Goal: Information Seeking & Learning: Learn about a topic

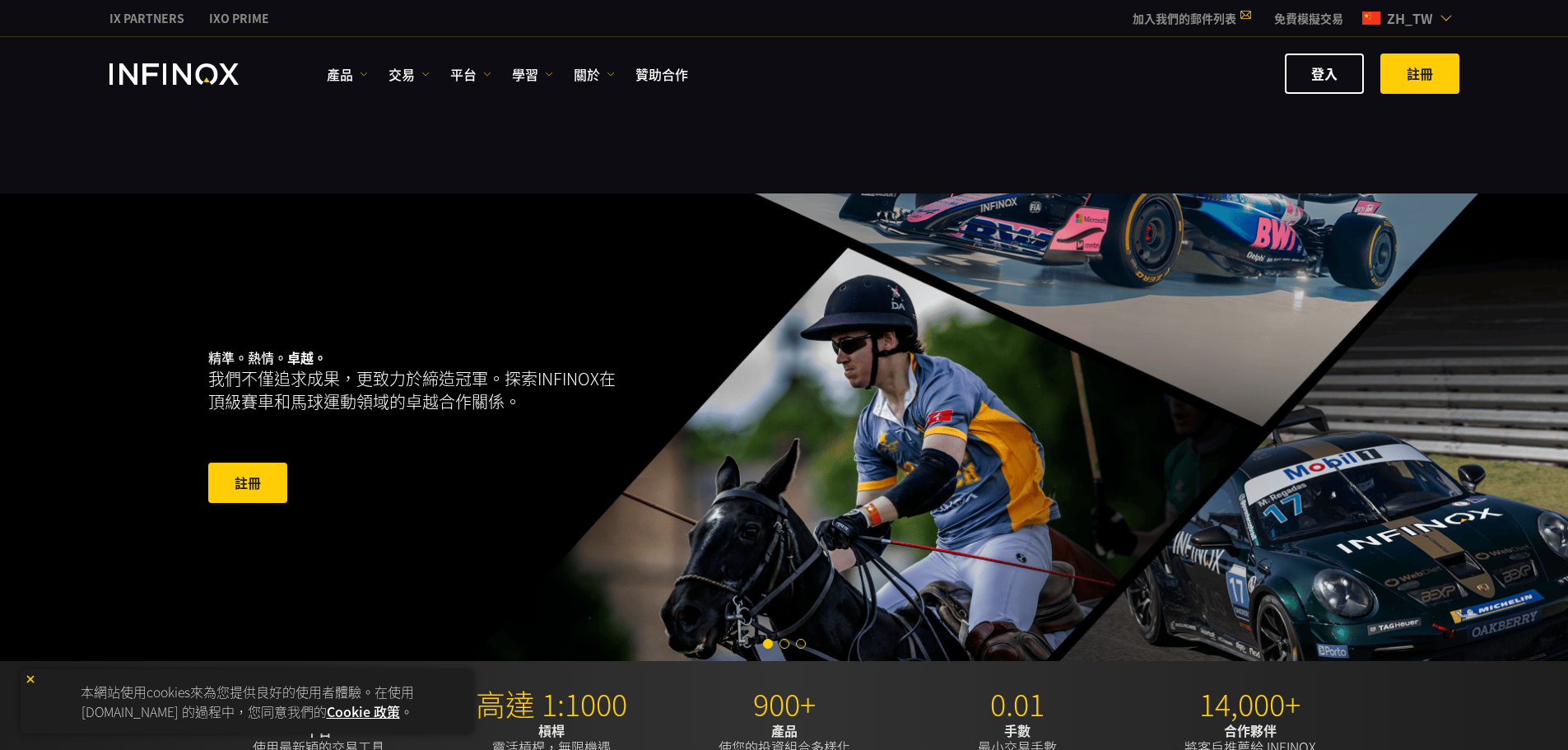
click at [1395, 19] on span "zh_tw" at bounding box center [1409, 18] width 59 height 20
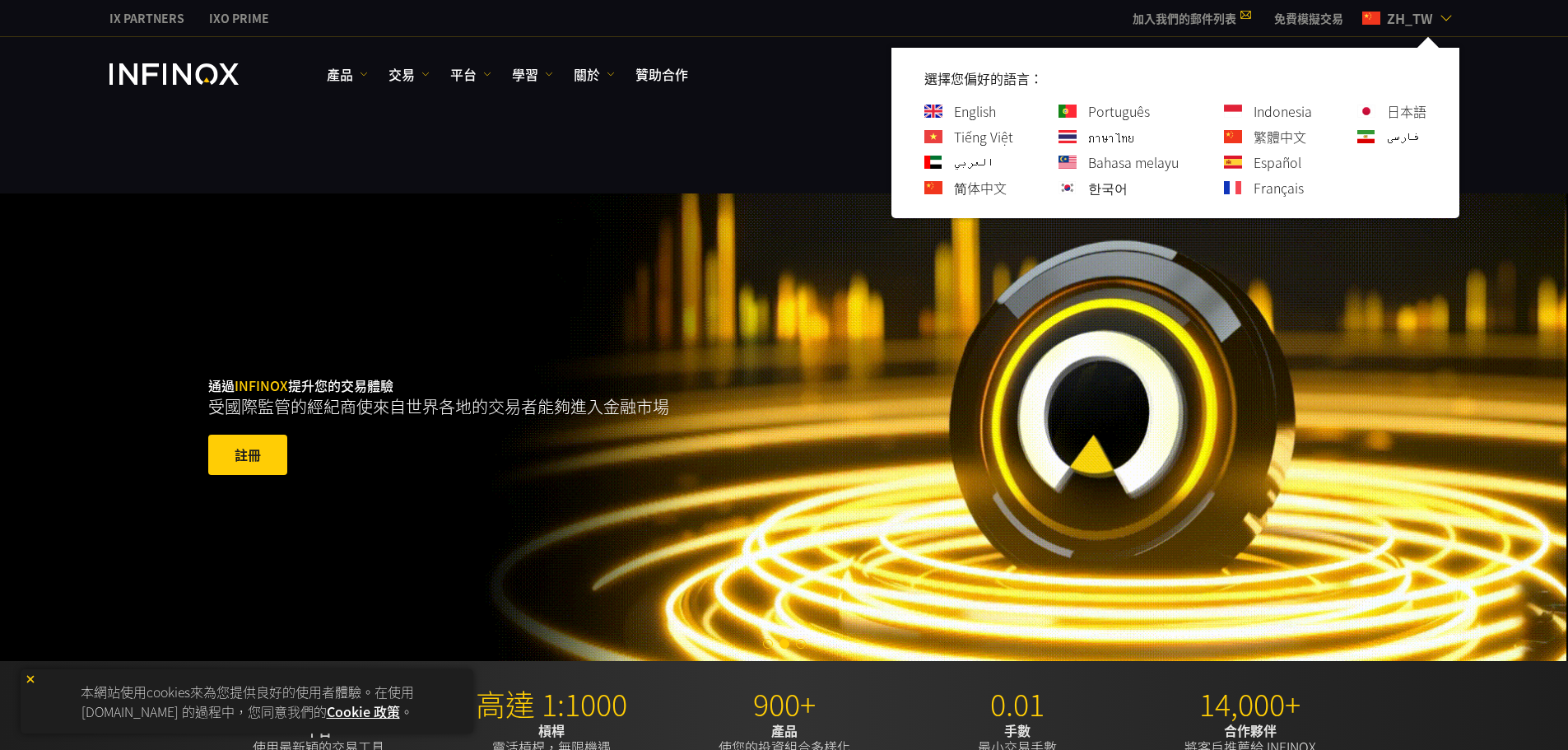
click at [963, 136] on link "Tiếng Việt" at bounding box center [983, 136] width 59 height 20
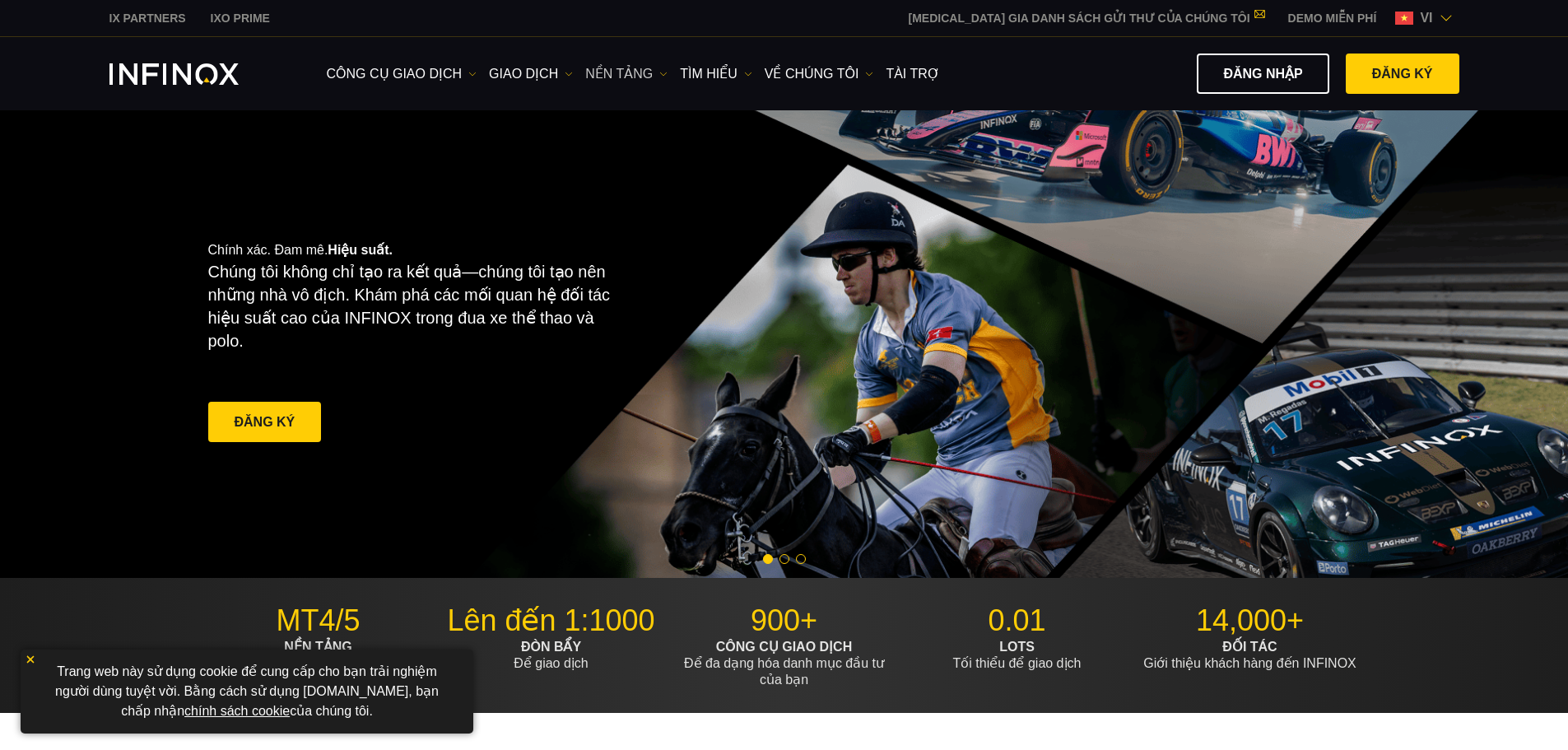
click at [634, 74] on link "NỀN TẢNG" at bounding box center [626, 73] width 82 height 20
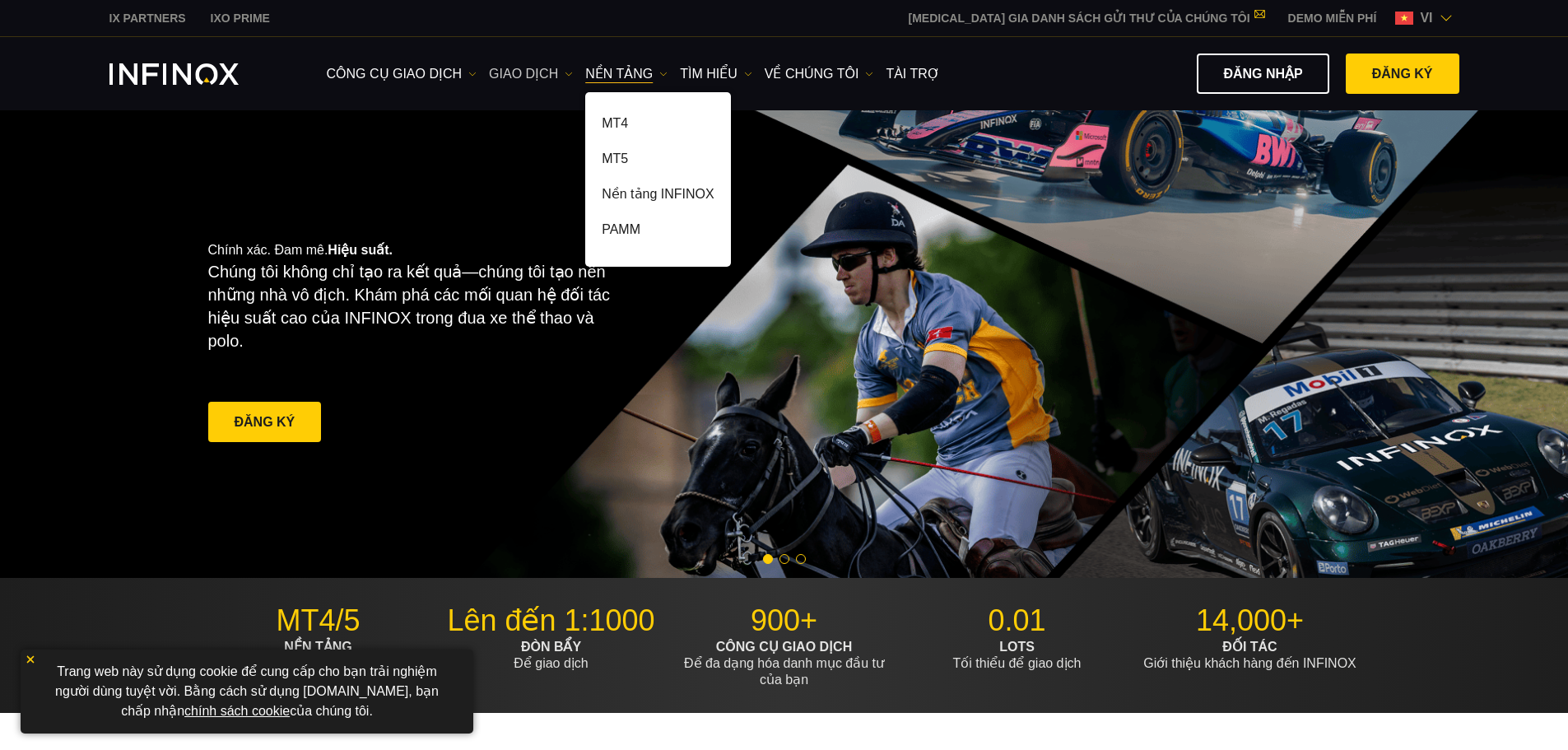
click at [536, 74] on link "GIAO DỊCH" at bounding box center [531, 73] width 84 height 20
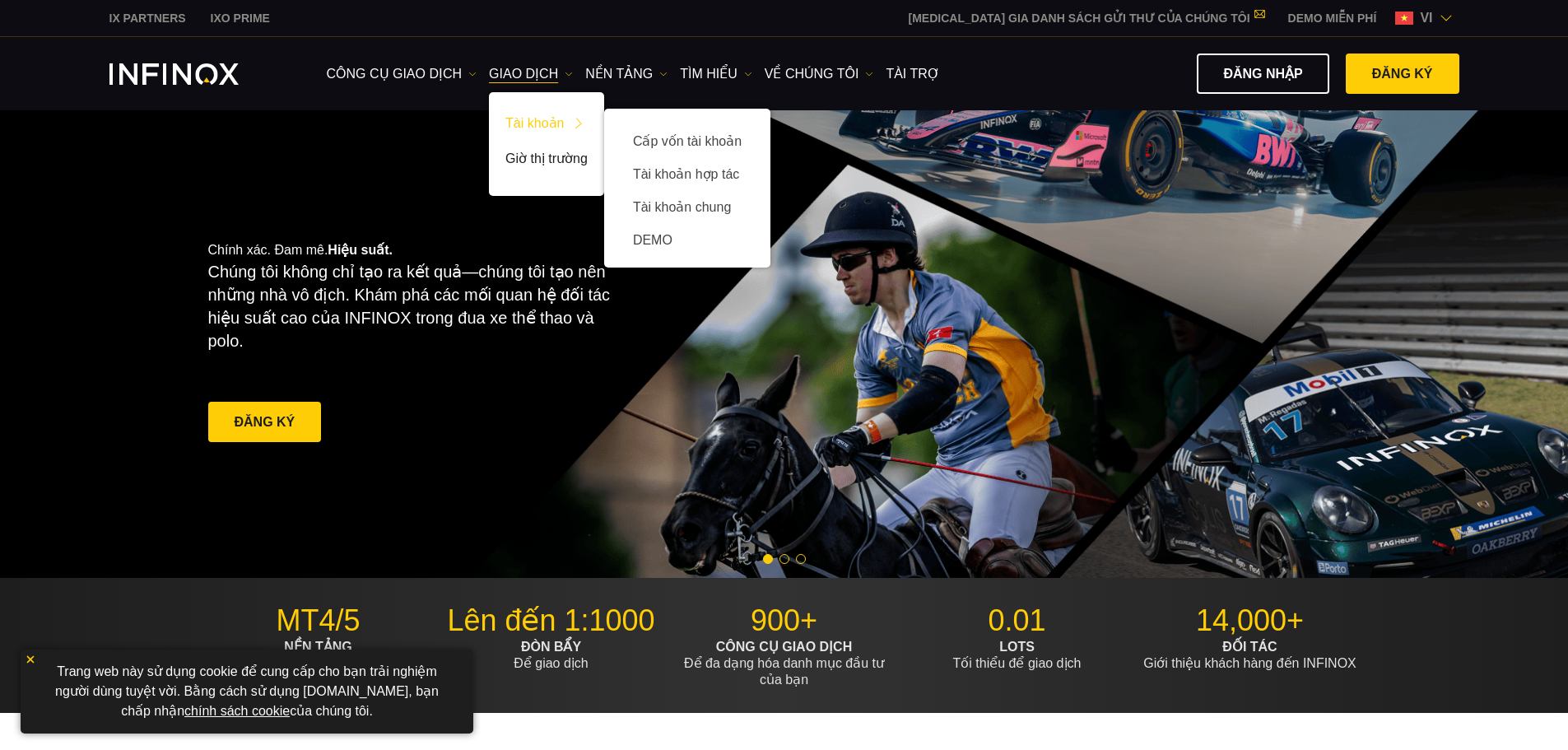
click at [547, 112] on link "Tài khoản" at bounding box center [546, 126] width 115 height 36
click at [667, 133] on link "Cấp vốn tài khoản" at bounding box center [688, 141] width 134 height 33
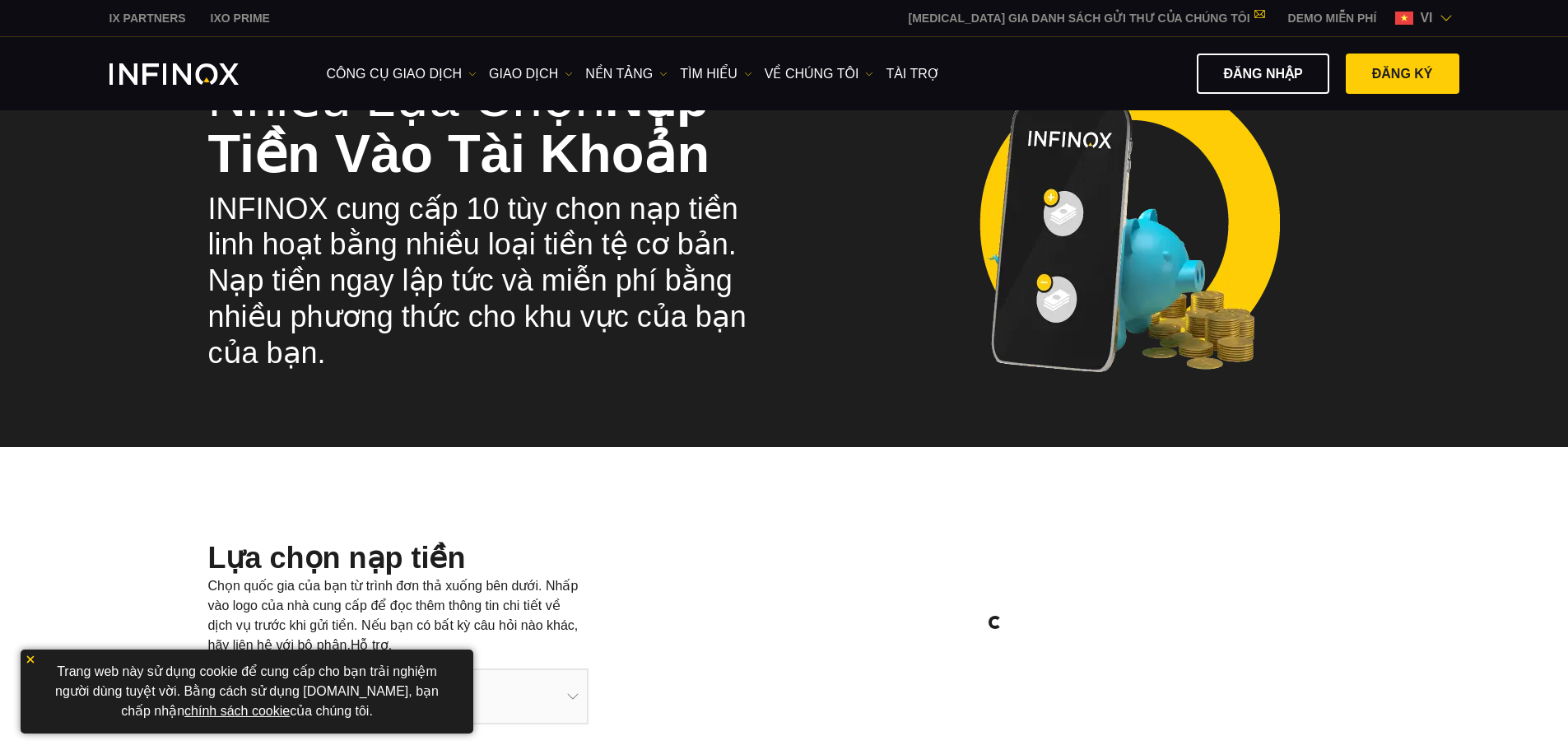
scroll to position [165, 0]
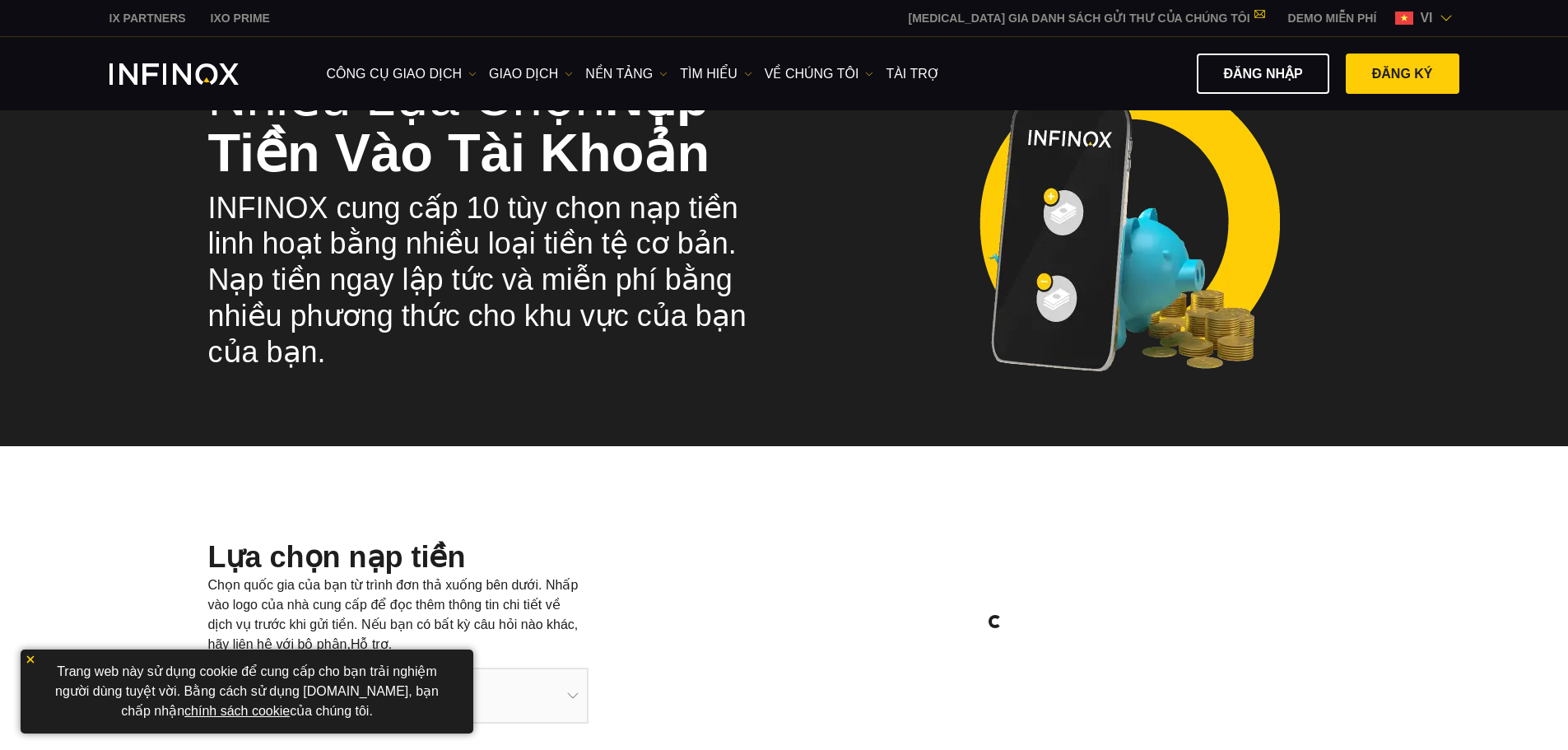
select select "***"
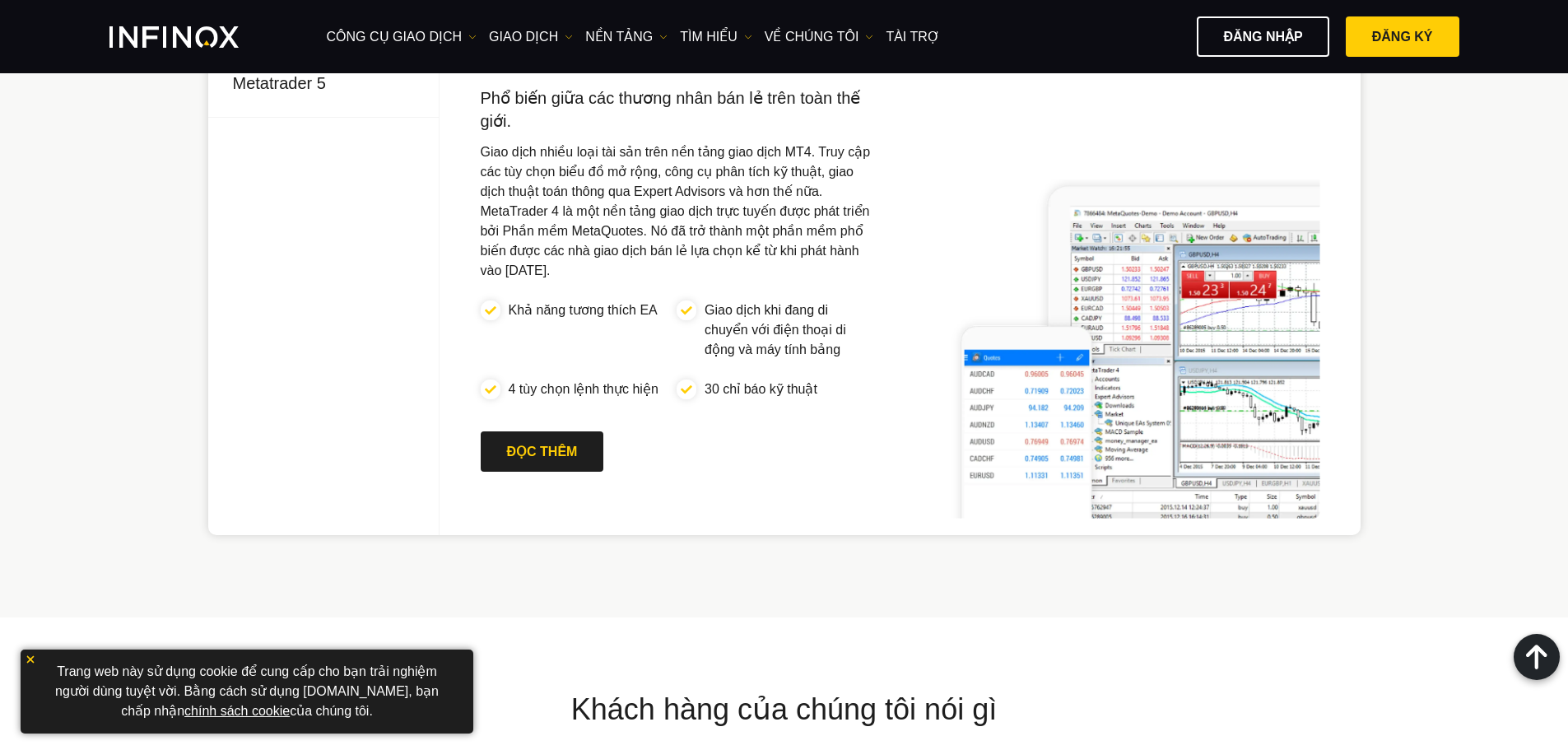
scroll to position [1399, 0]
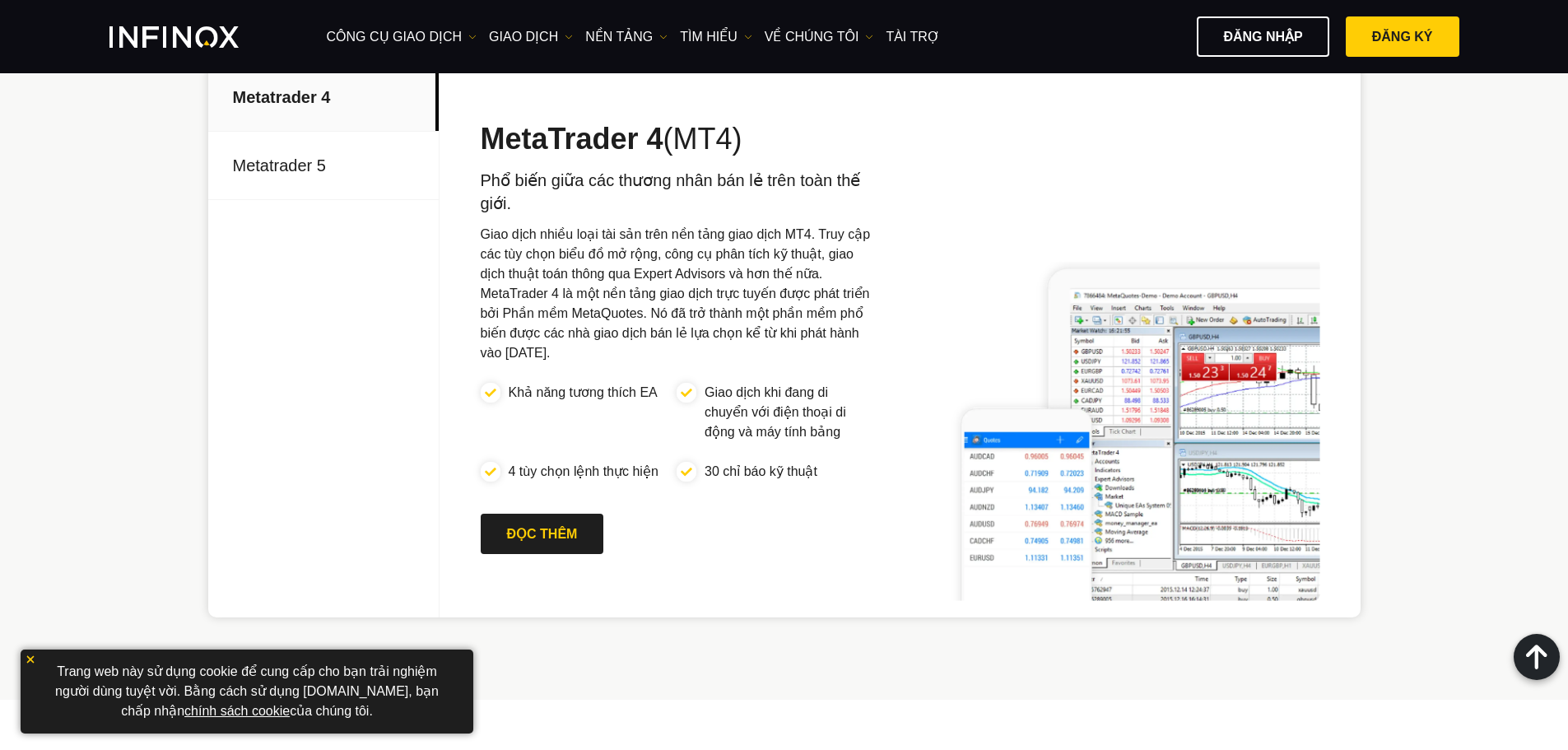
click at [347, 168] on p "Metatrader 5" at bounding box center [323, 166] width 230 height 69
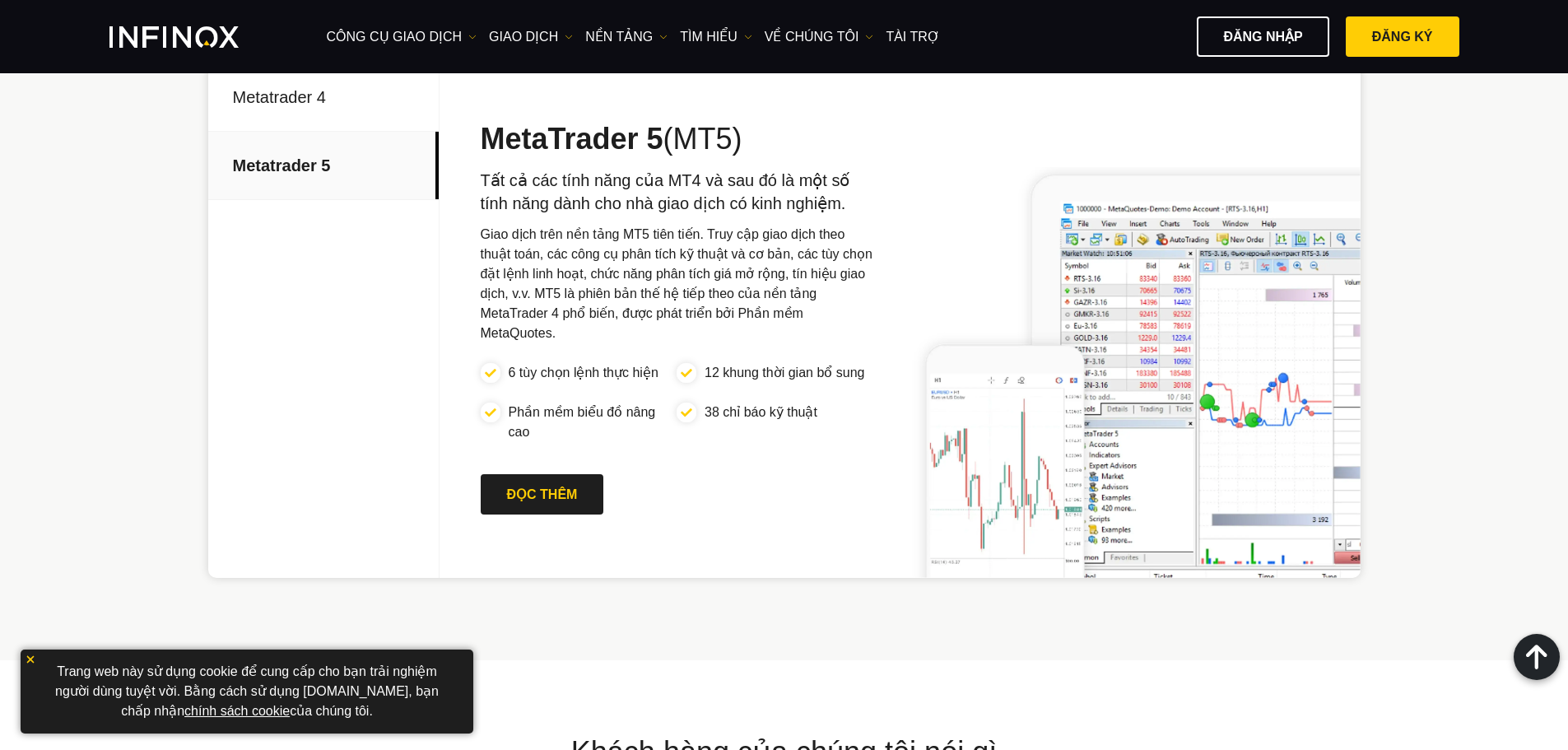
scroll to position [0, 0]
click at [336, 110] on p "Metatrader 4" at bounding box center [323, 97] width 230 height 69
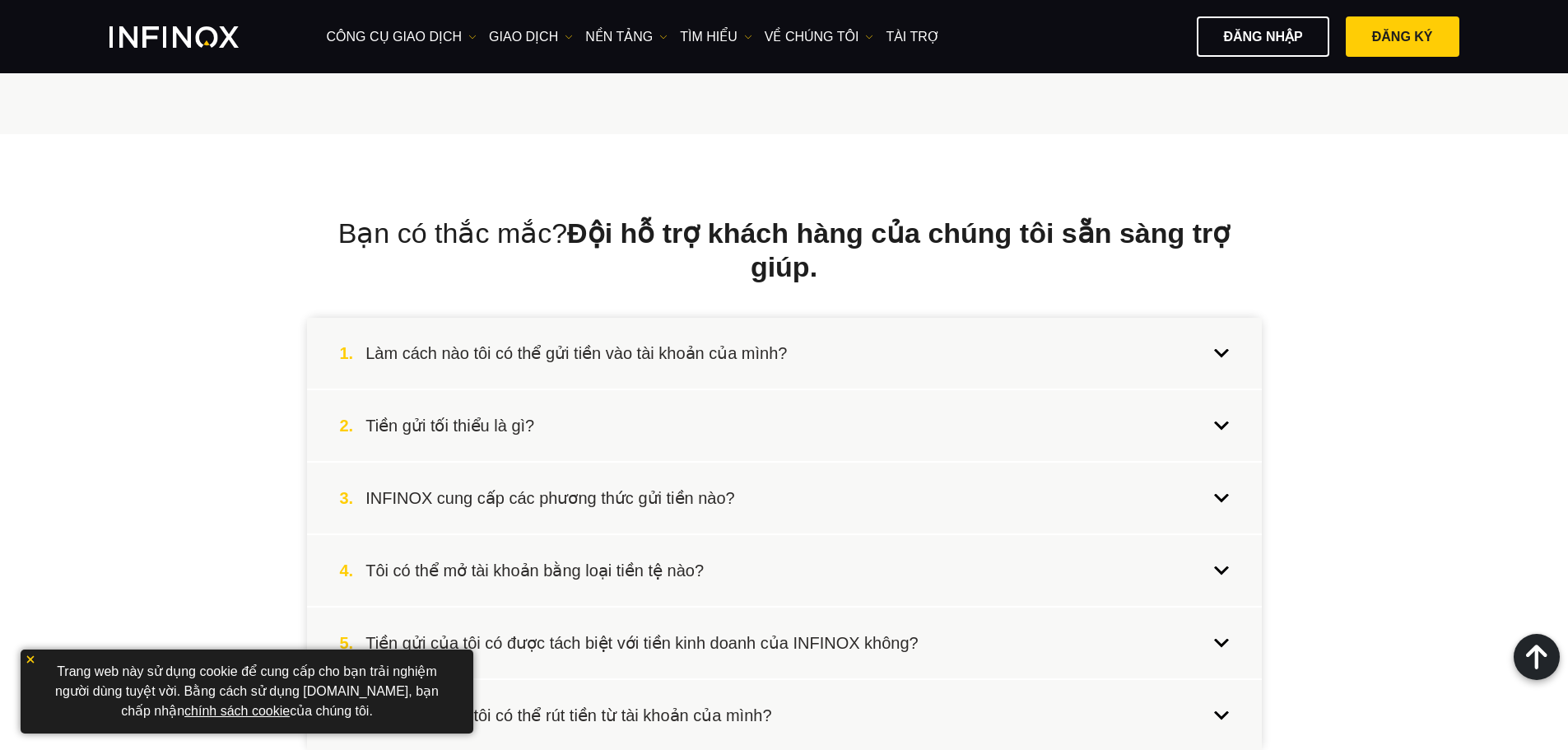
scroll to position [3787, 0]
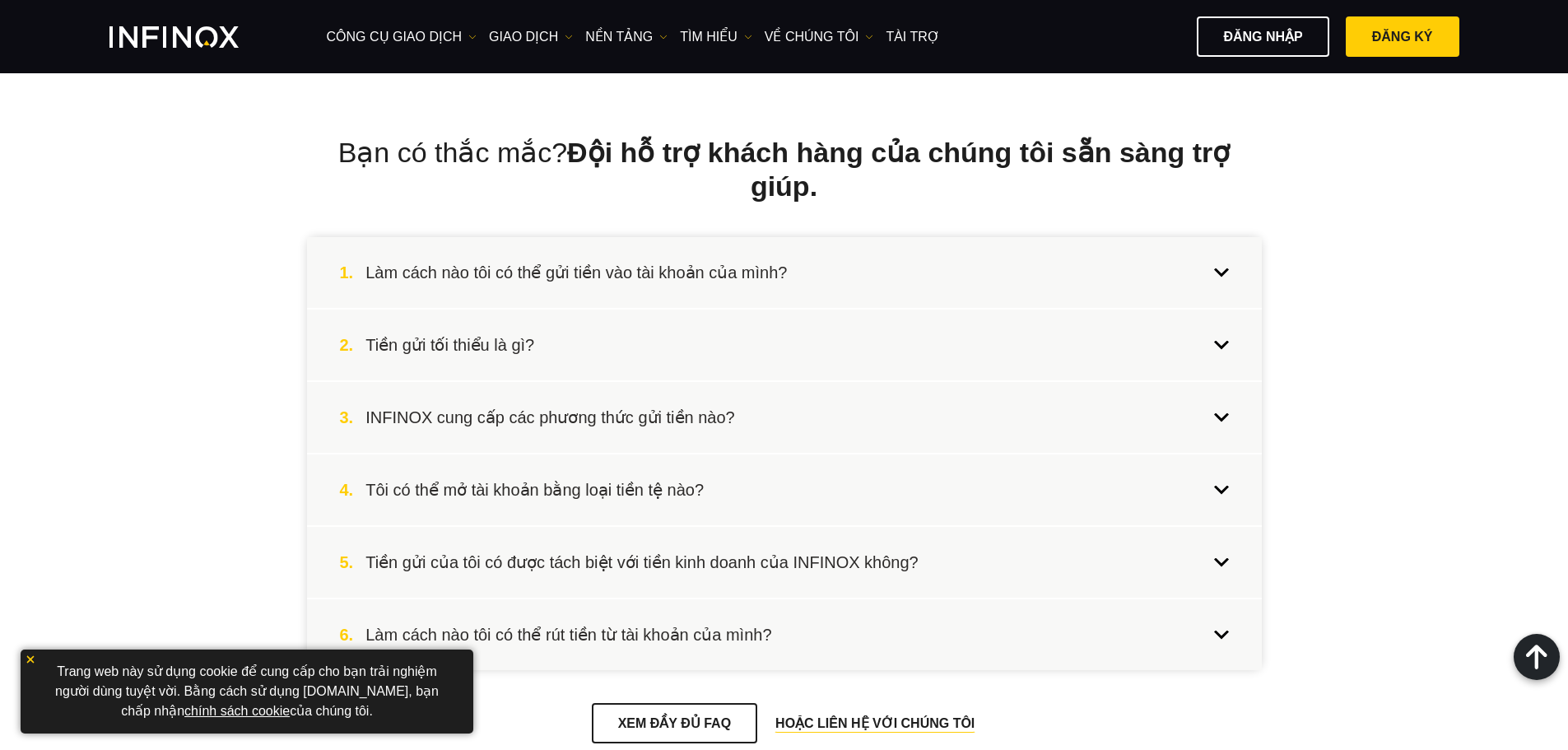
click at [661, 326] on div "2. Tiền gửi tối thiểu là gì?" at bounding box center [784, 344] width 955 height 71
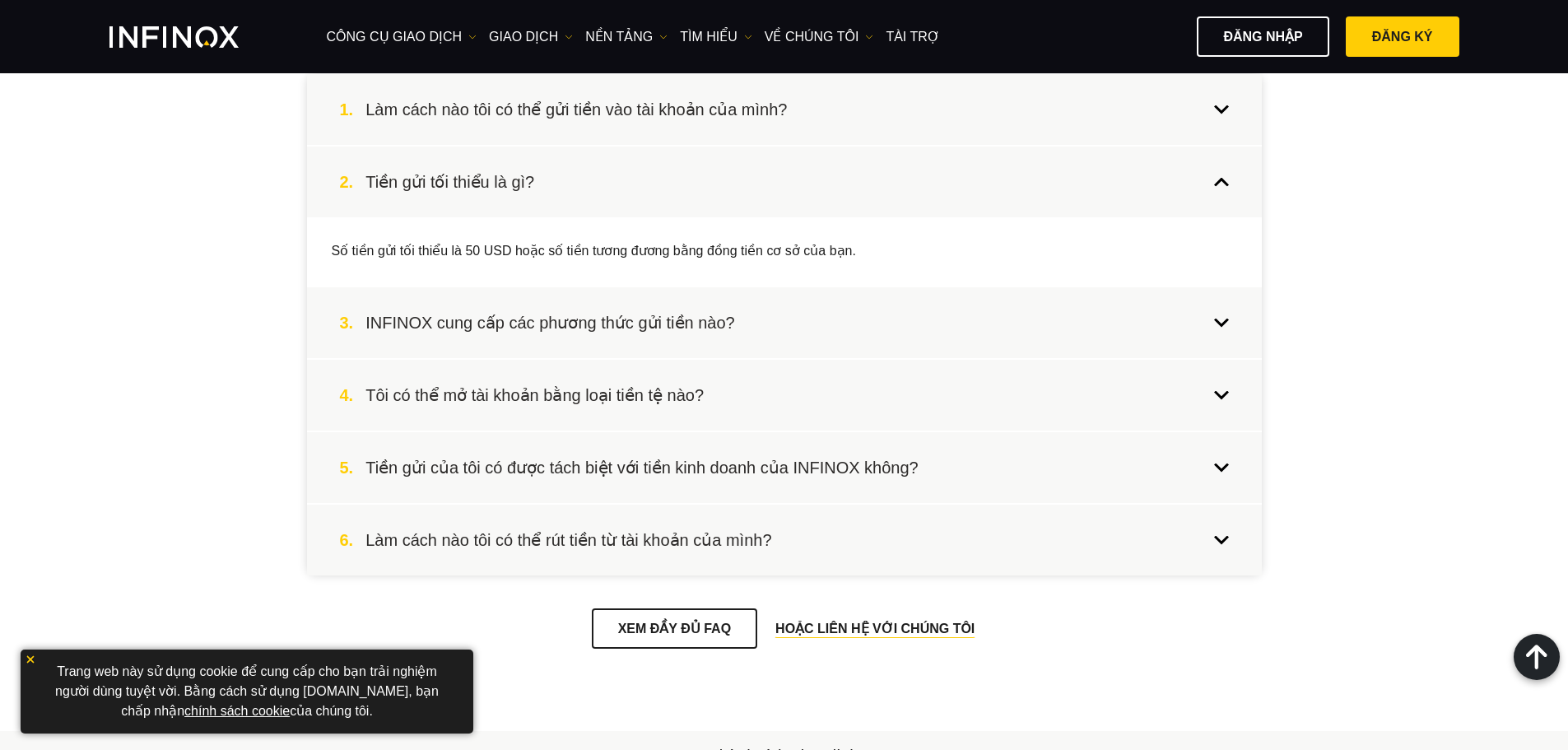
scroll to position [3951, 0]
click at [675, 383] on h4 "Tôi có thể mở tài khoản bằng loại tiền tệ nào?" at bounding box center [534, 393] width 339 height 22
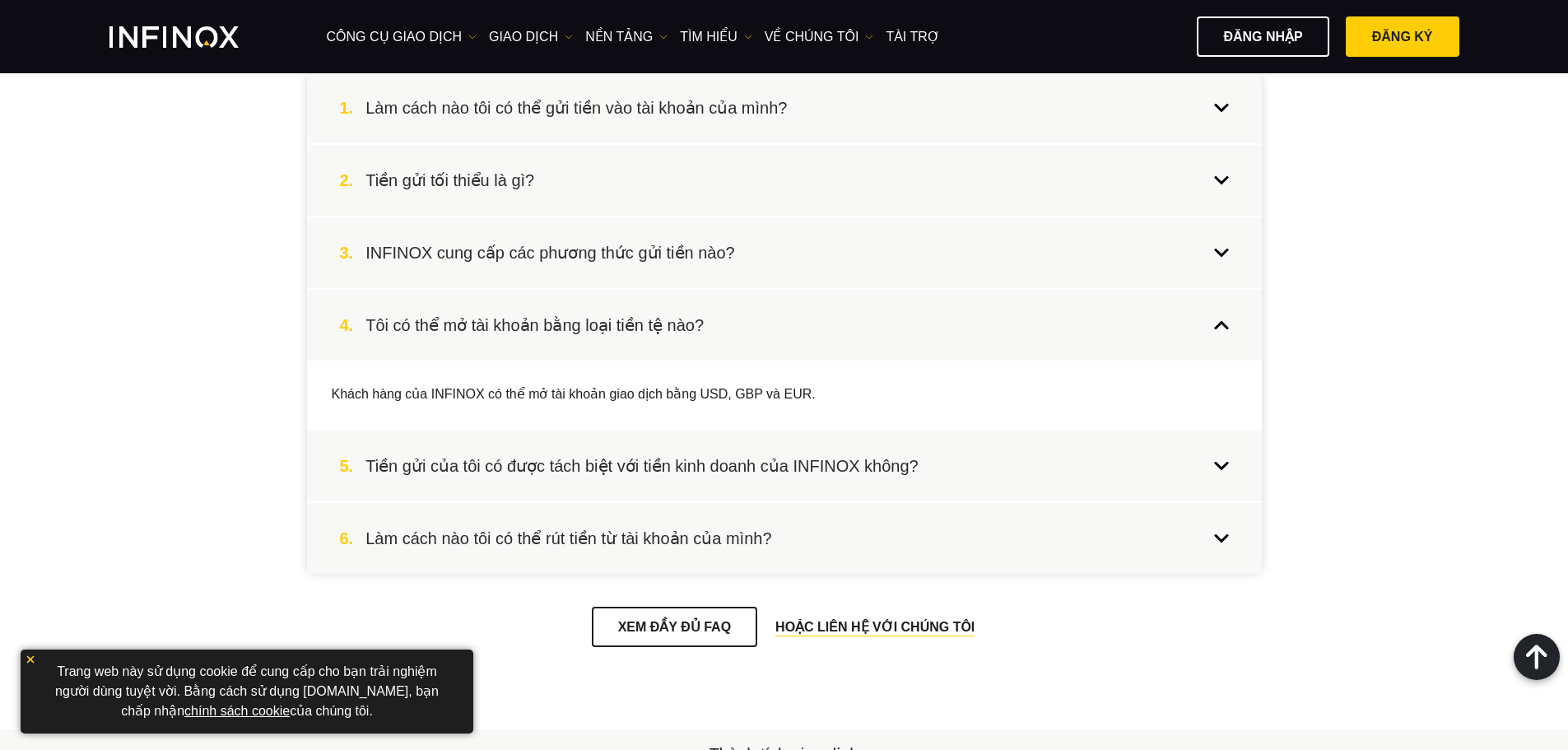
scroll to position [0, 0]
click at [458, 36] on link "công cụ giao dịch" at bounding box center [402, 37] width 150 height 20
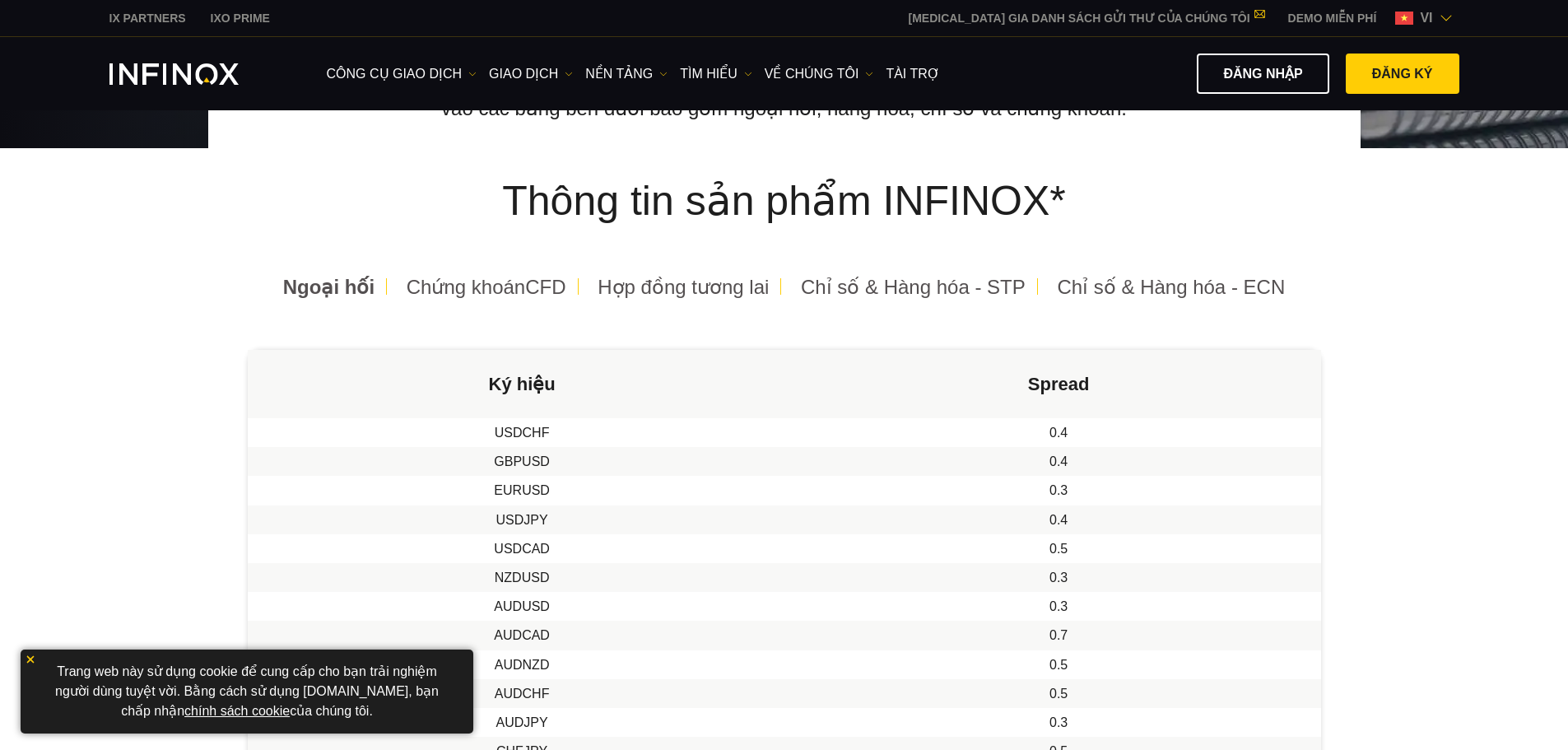
scroll to position [329, 0]
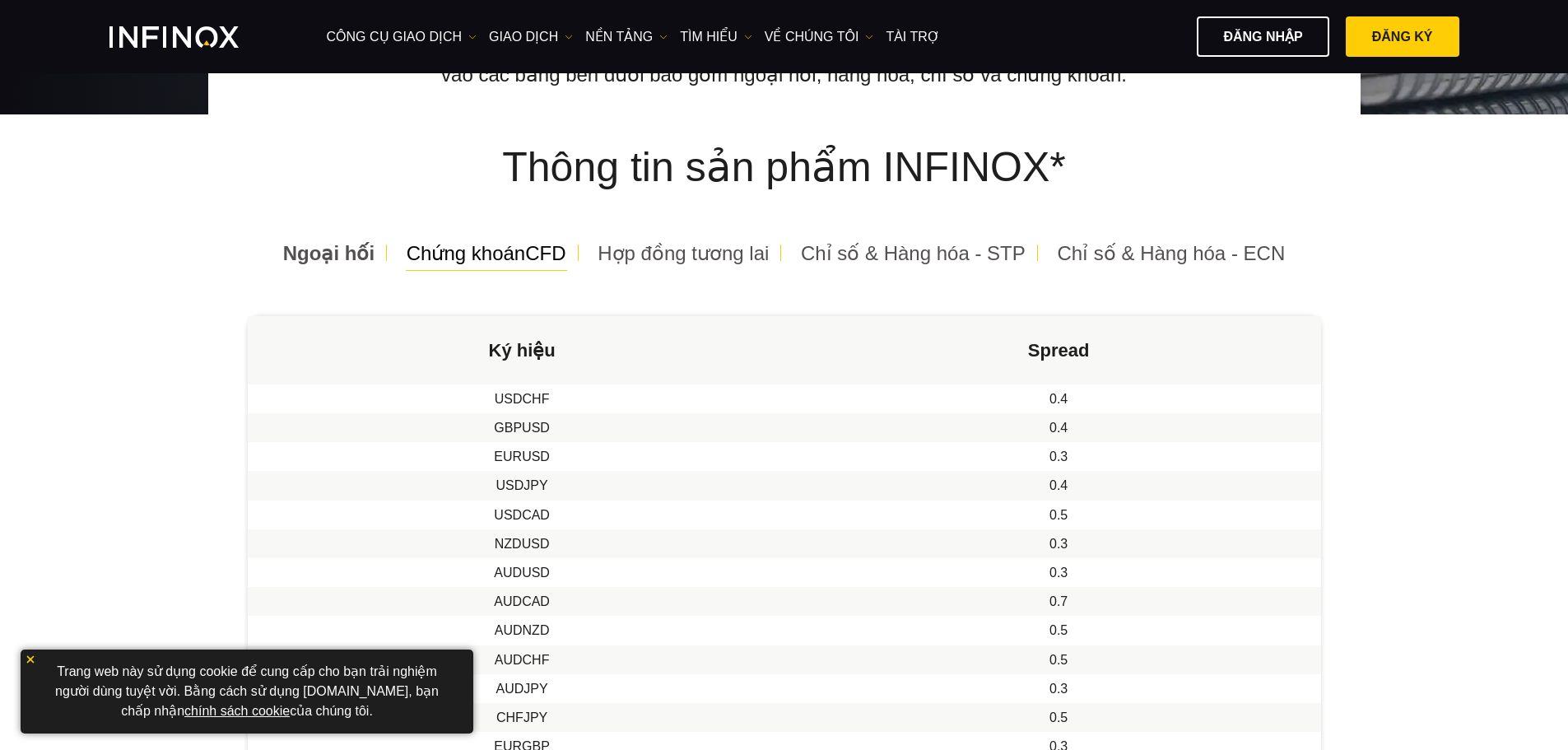
click at [551, 260] on span "Chứng khoánCFD" at bounding box center [486, 253] width 160 height 23
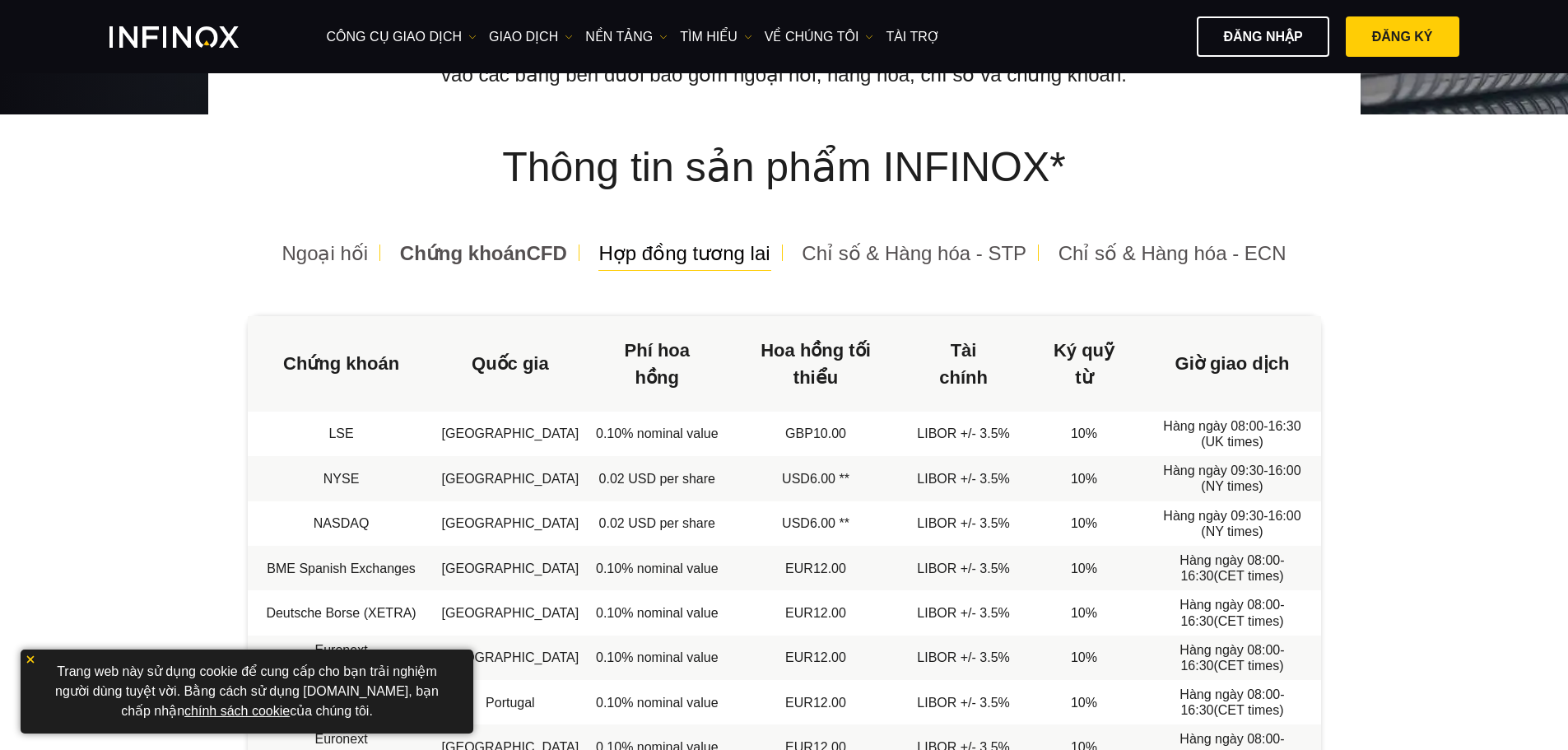
scroll to position [0, 0]
click at [687, 261] on span "Hợp đồng tương lai" at bounding box center [685, 253] width 171 height 23
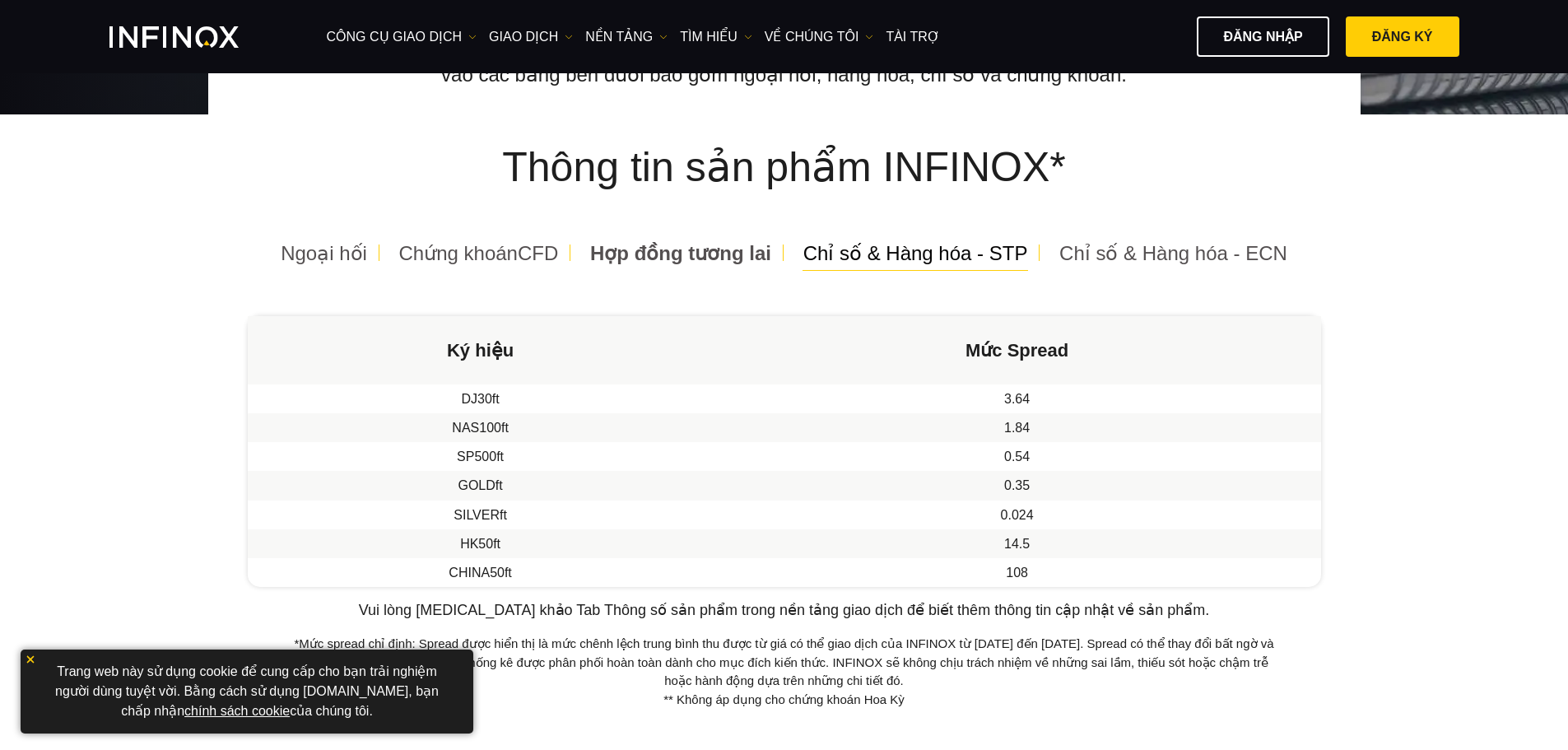
click at [856, 263] on span "Chỉ số & Hàng hóa - STP" at bounding box center [915, 253] width 225 height 23
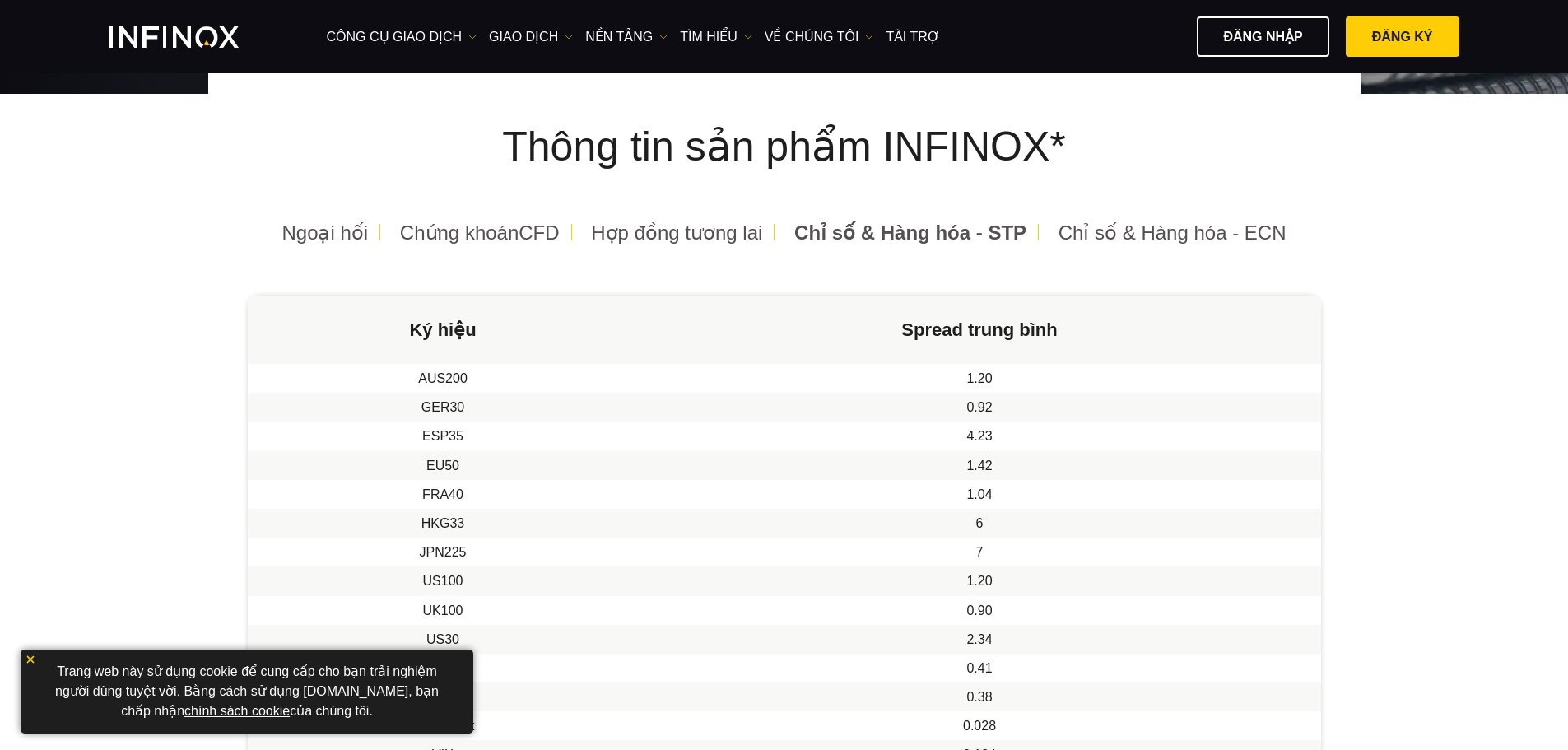
scroll to position [329, 0]
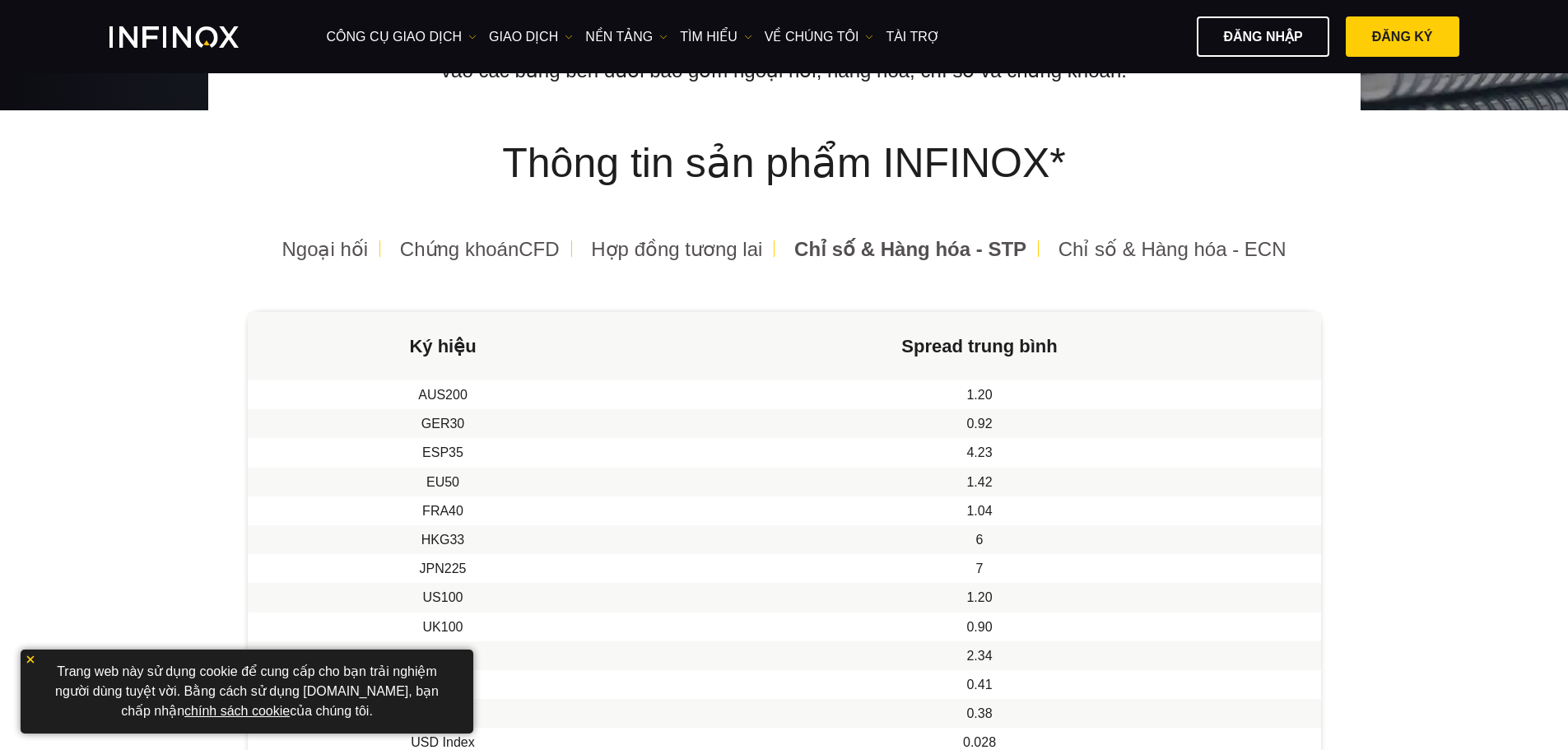
click at [27, 654] on img at bounding box center [30, 660] width 11 height 11
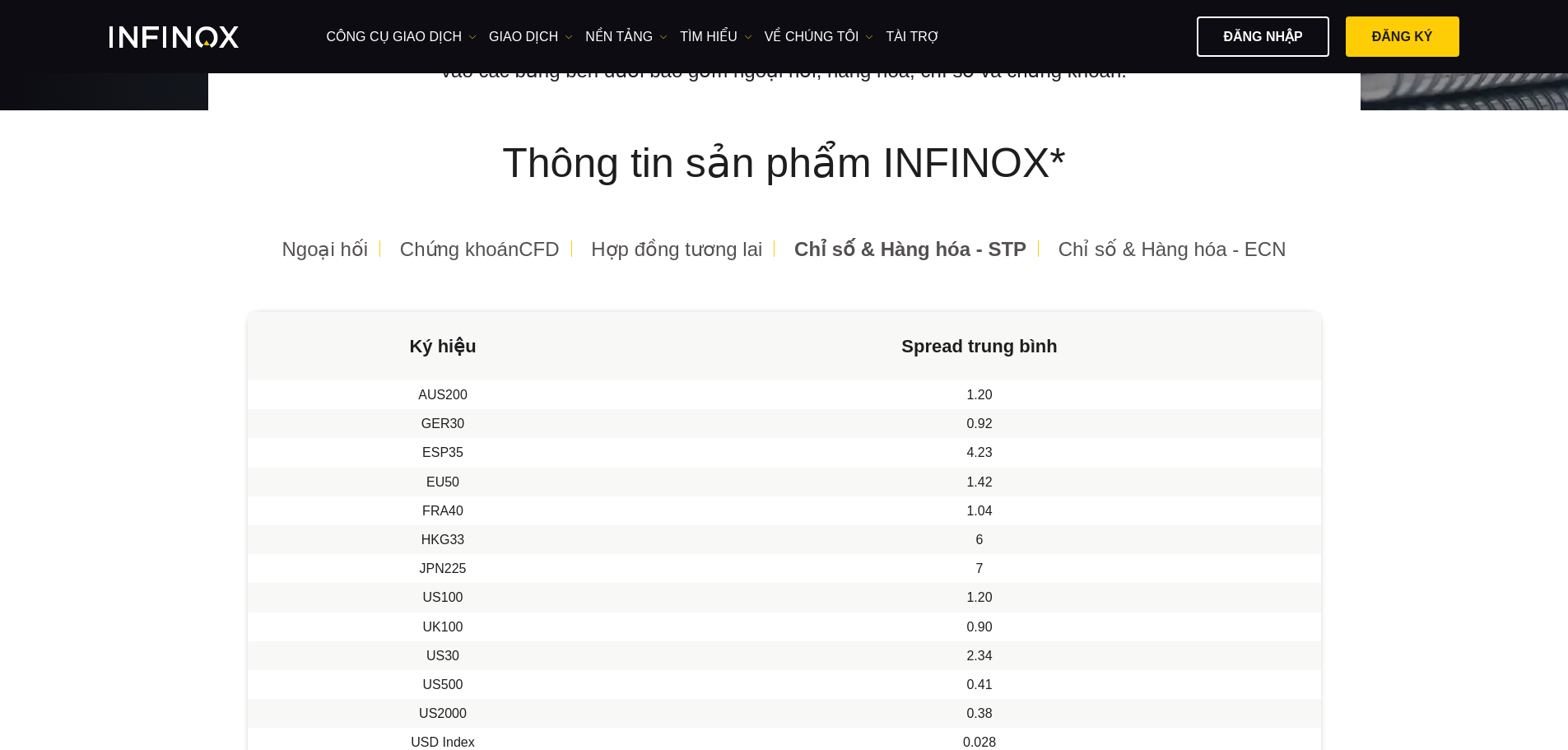
scroll to position [0, 0]
click at [727, 250] on span "Hợp đồng tương lai" at bounding box center [676, 249] width 171 height 23
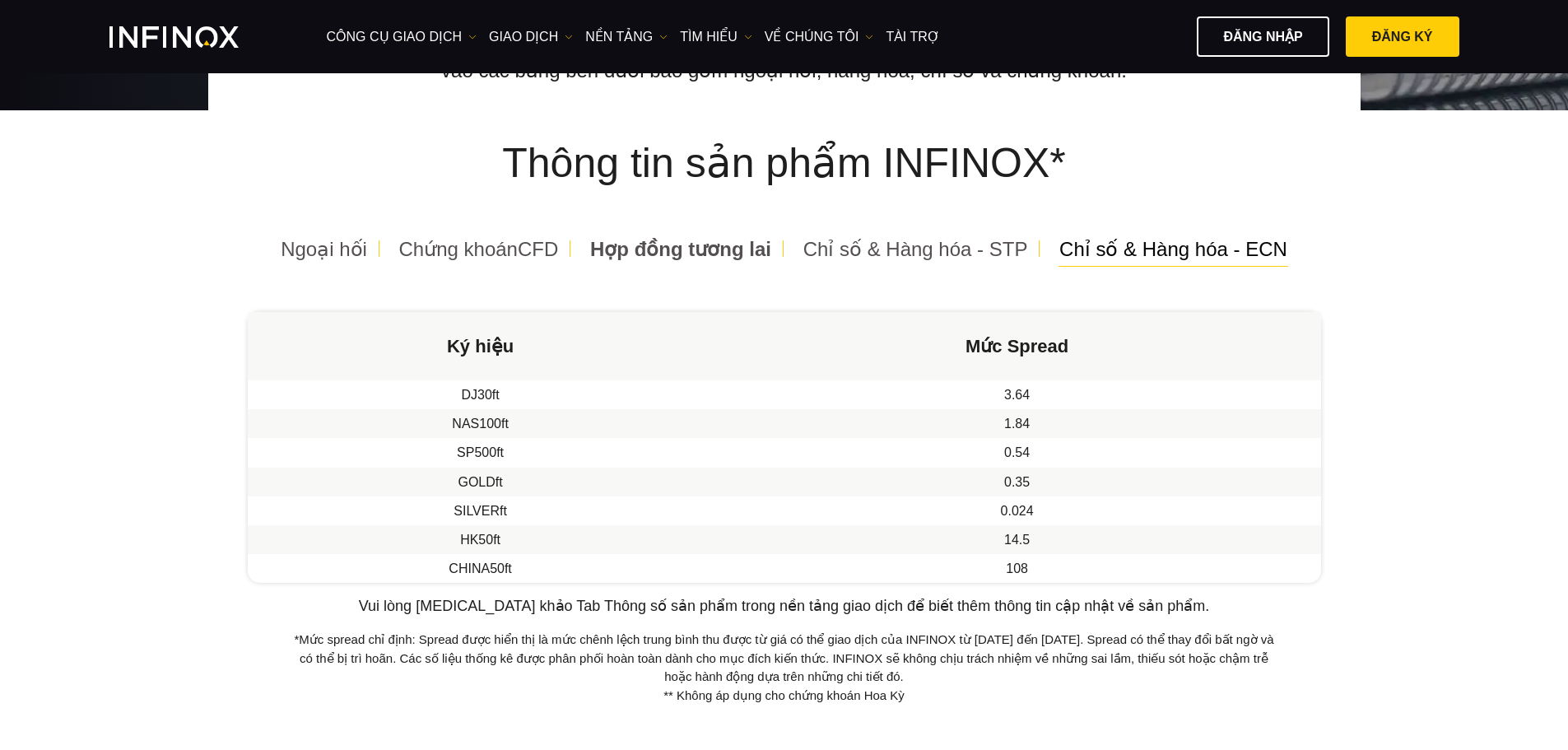
click at [1114, 245] on span "Chỉ số & Hàng hóa - ECN" at bounding box center [1173, 249] width 228 height 23
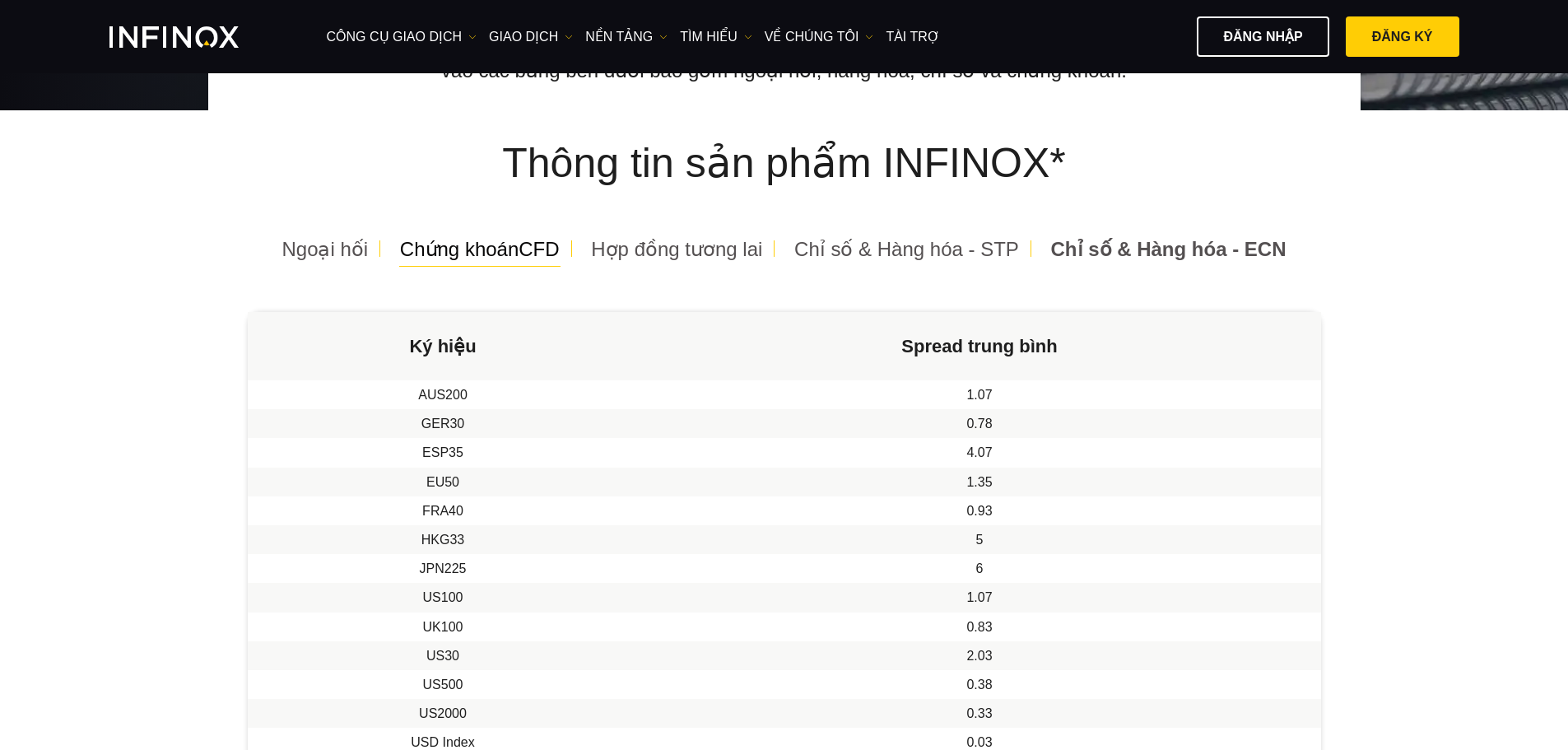
click at [514, 253] on span "Chứng khoánCFD" at bounding box center [480, 249] width 160 height 23
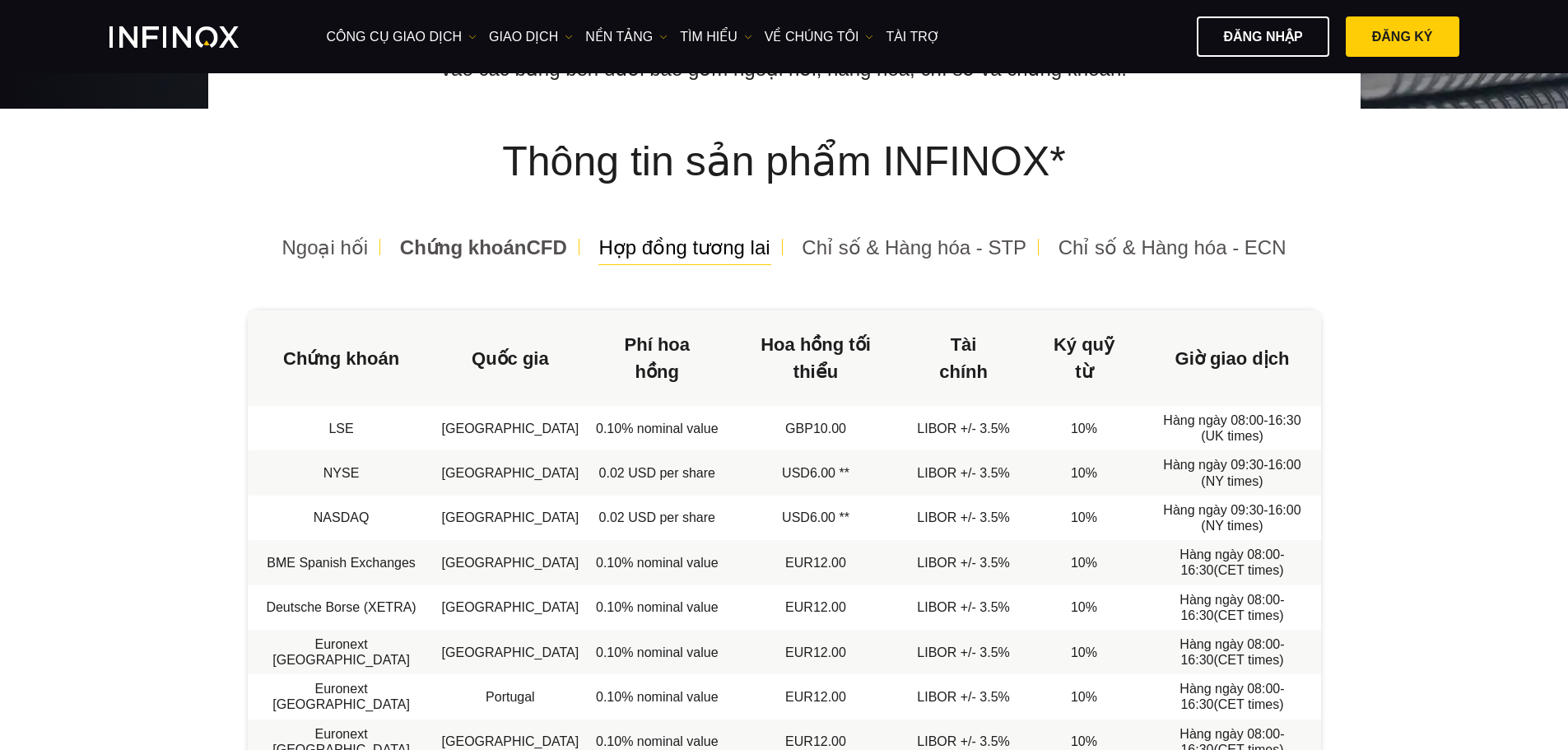
scroll to position [329, 0]
click at [657, 247] on span "Hợp đồng tương lai" at bounding box center [685, 249] width 171 height 23
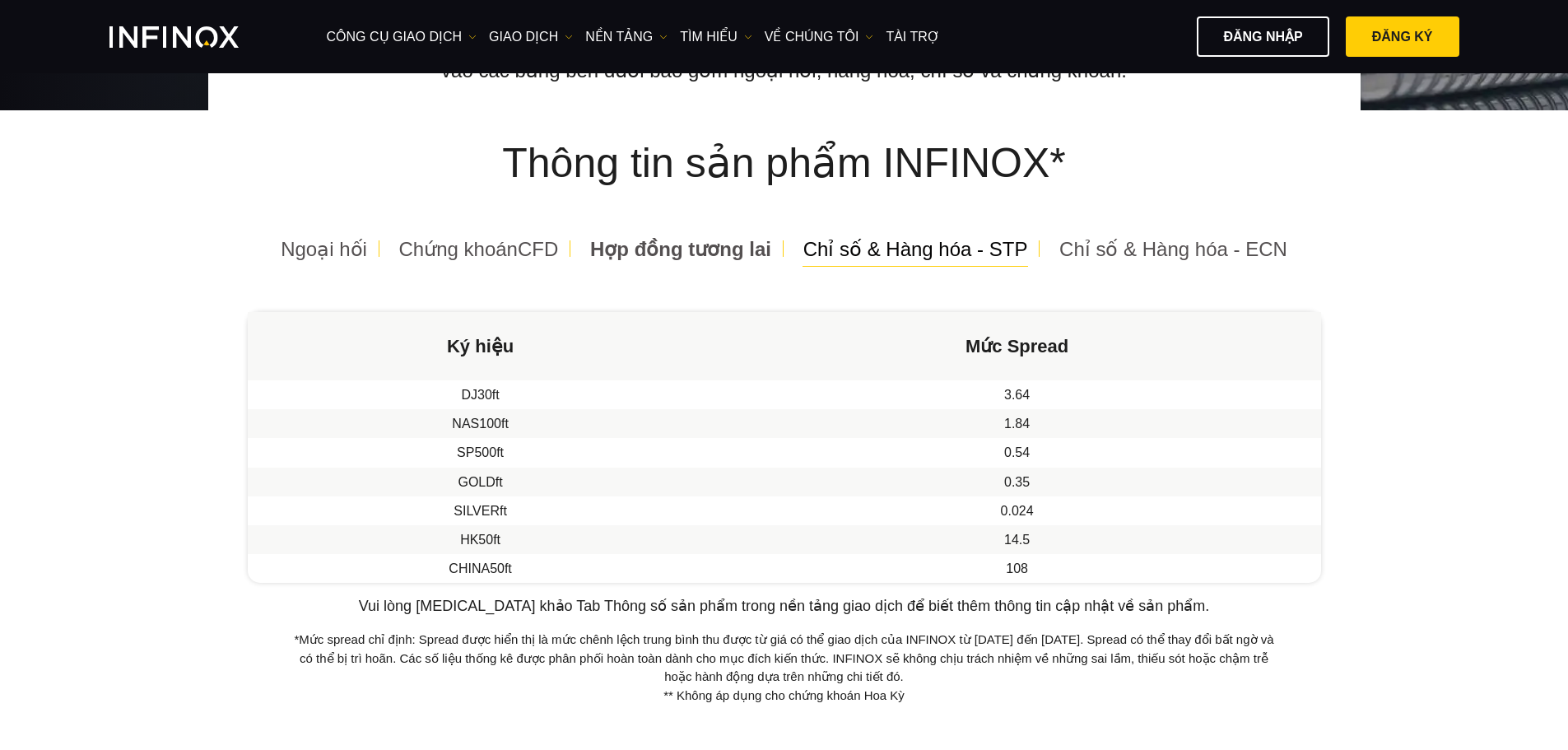
click at [882, 246] on span "Chỉ số & Hàng hóa - STP" at bounding box center [915, 249] width 225 height 23
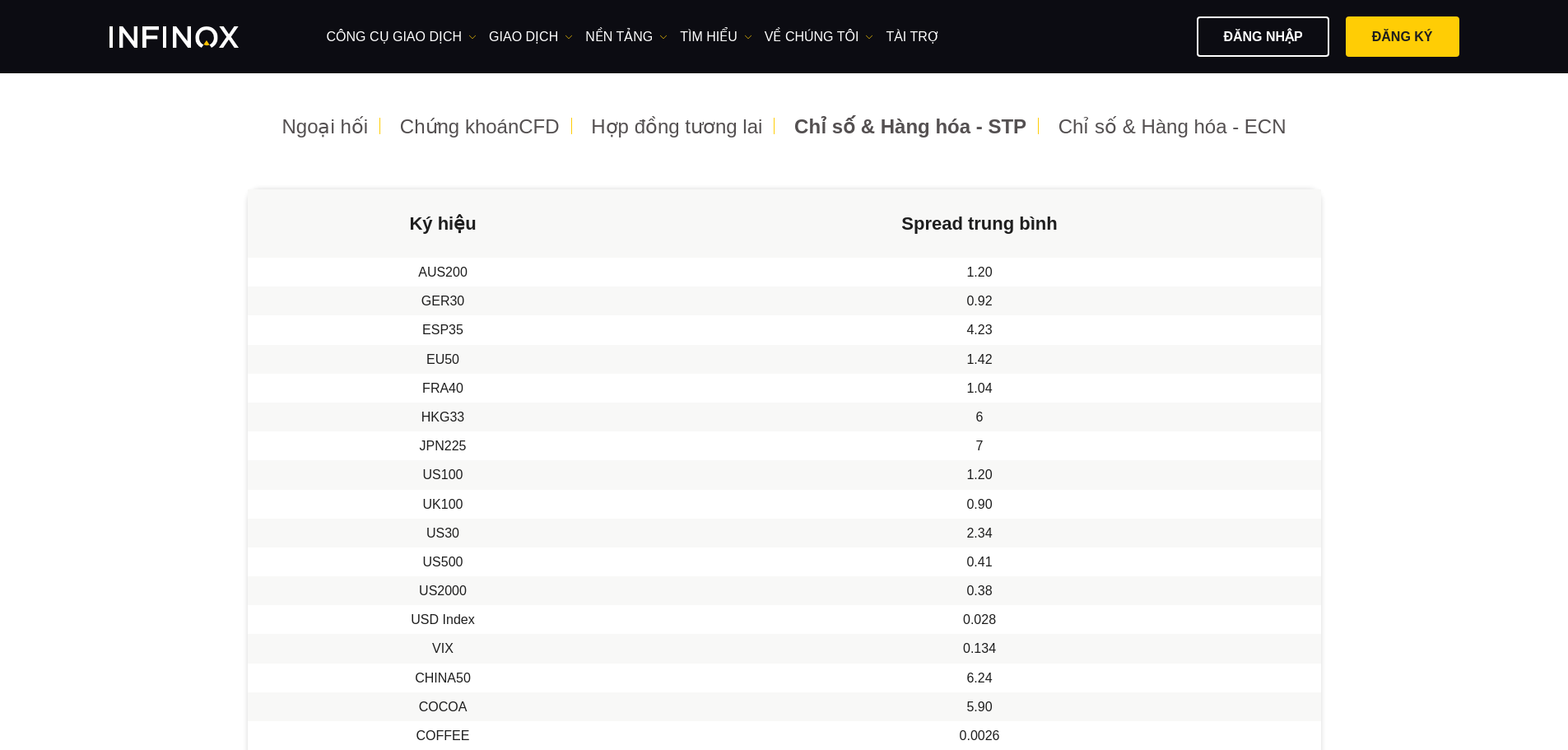
scroll to position [411, 0]
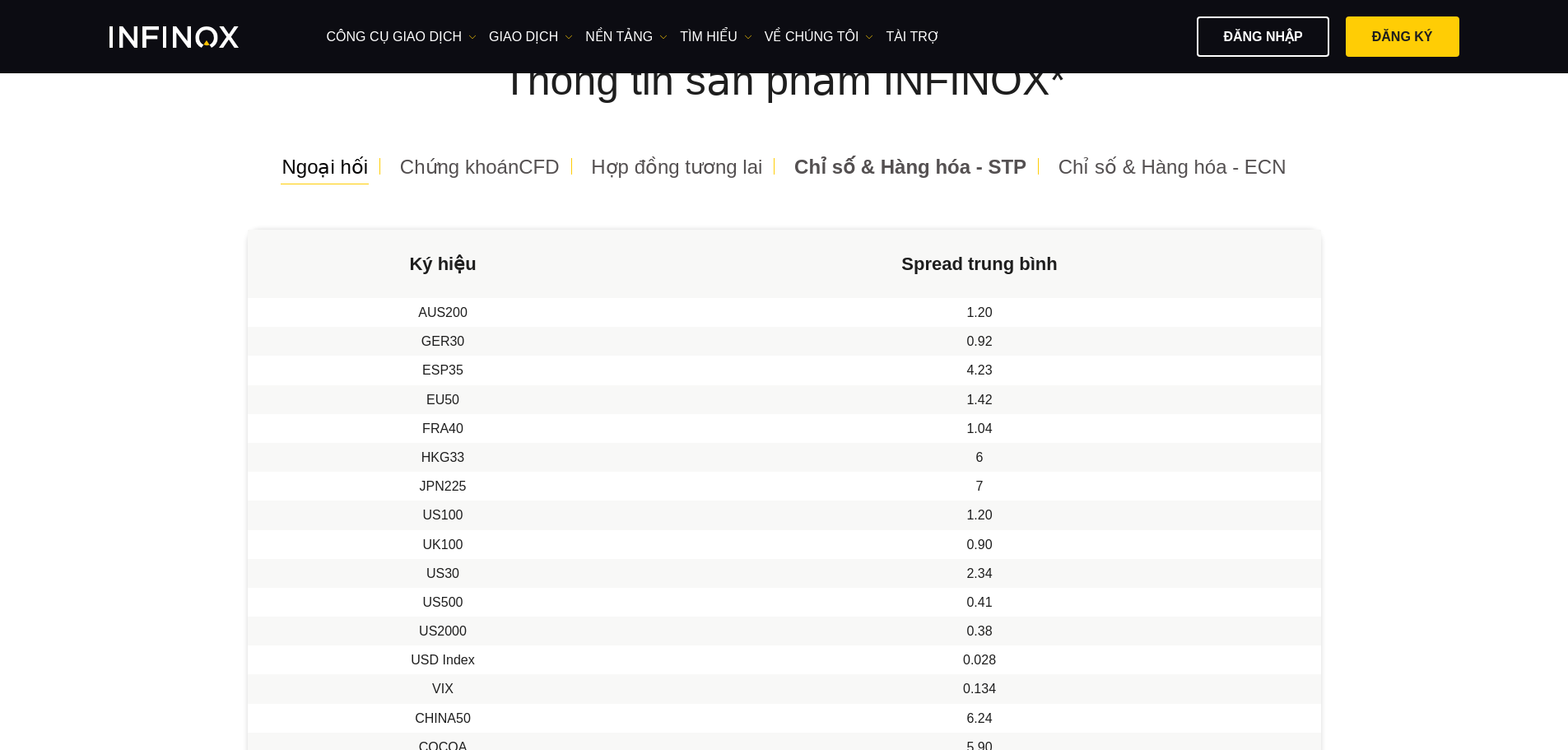
click at [334, 163] on span "Ngoại hối" at bounding box center [325, 167] width 87 height 23
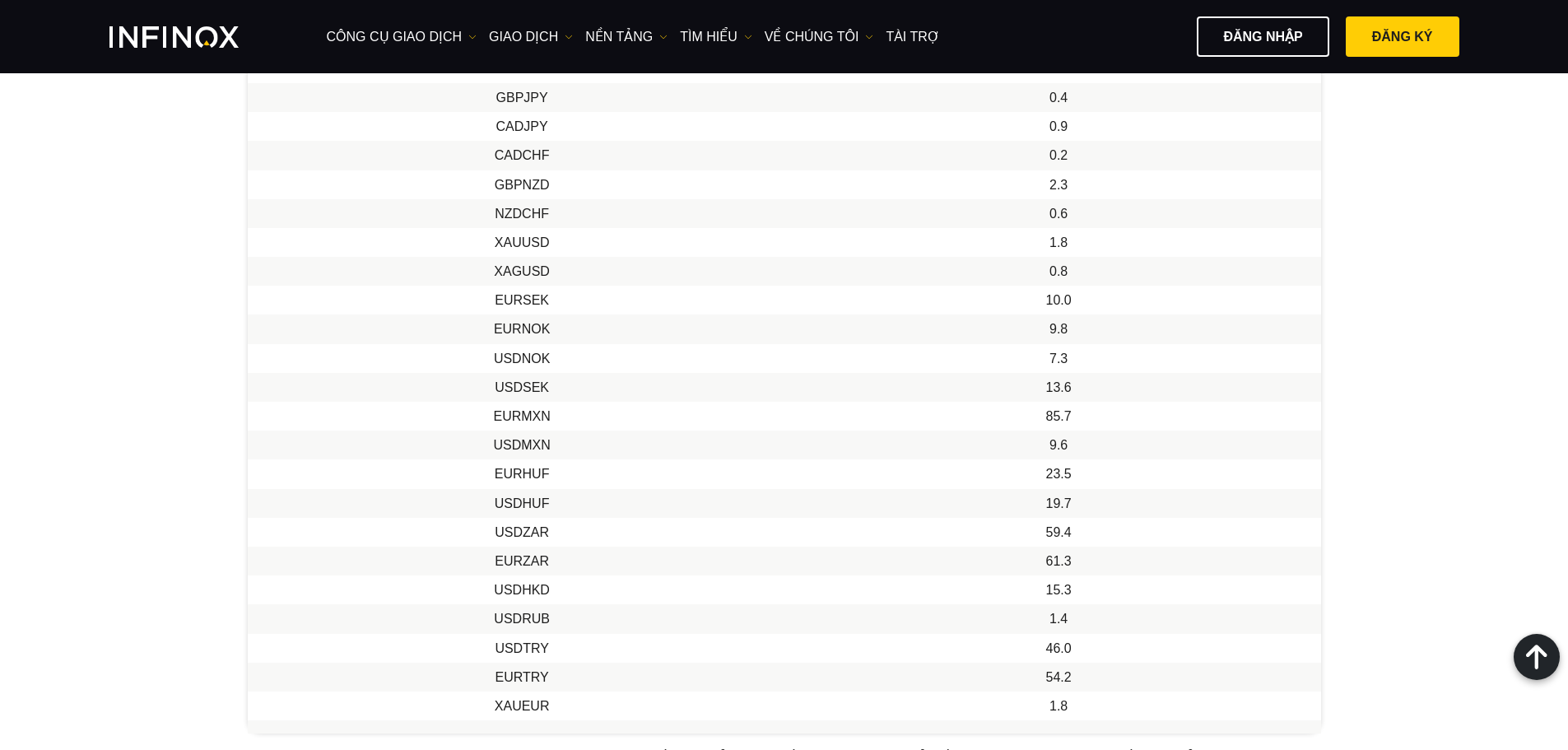
scroll to position [1482, 0]
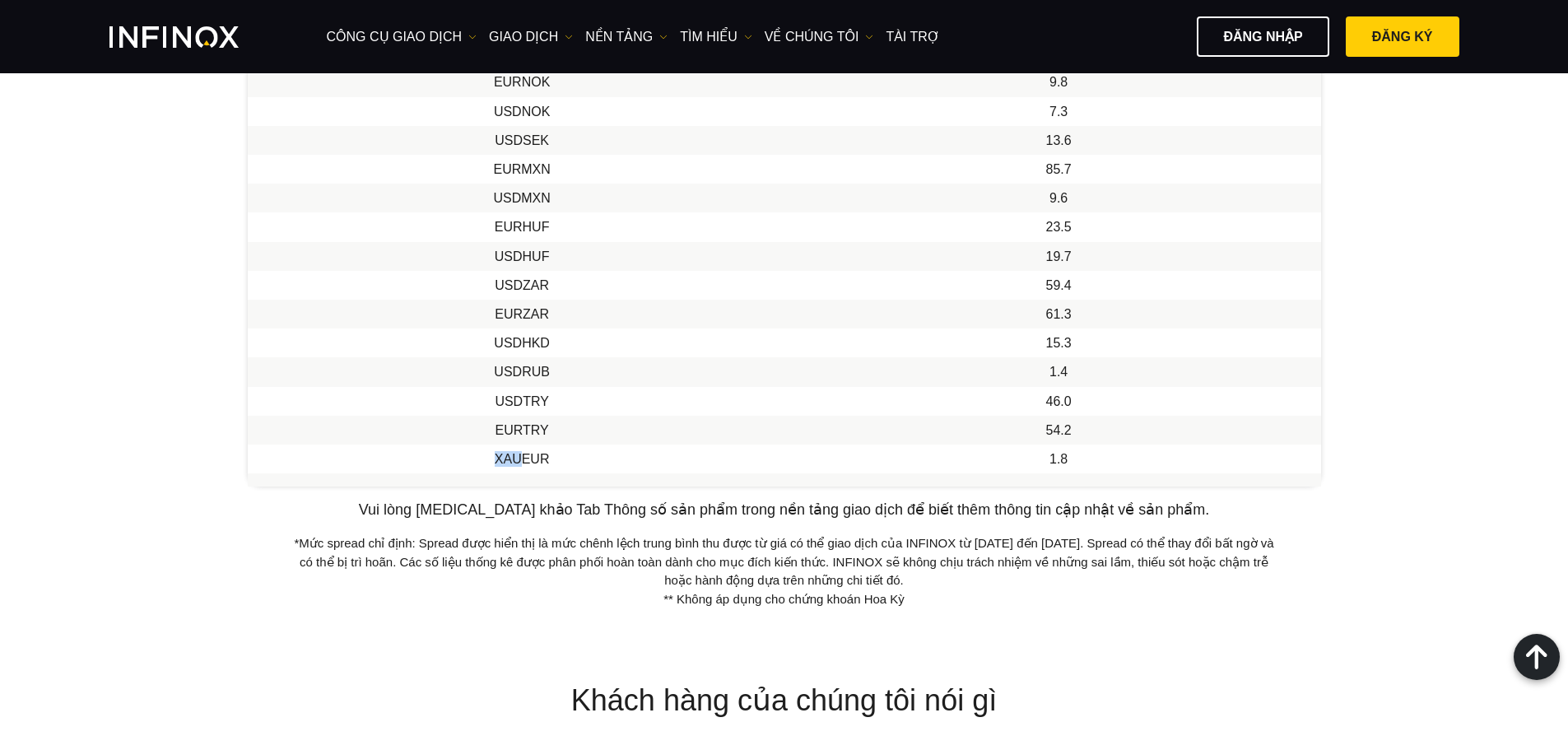
drag, startPoint x: 492, startPoint y: 460, endPoint x: 516, endPoint y: 457, distance: 24.2
click at [516, 457] on td "XAUEUR" at bounding box center [522, 458] width 549 height 29
copy td "XAU"
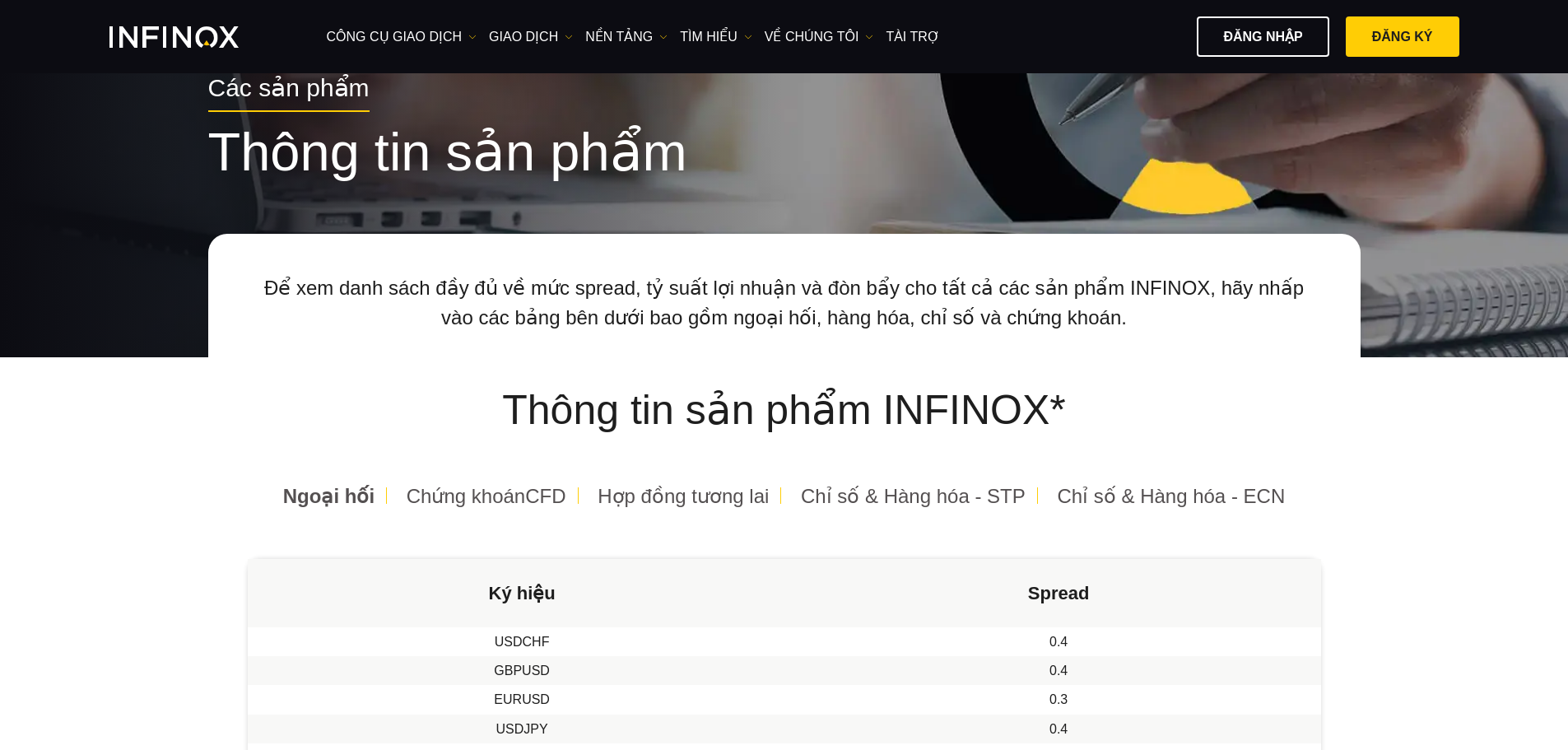
scroll to position [0, 0]
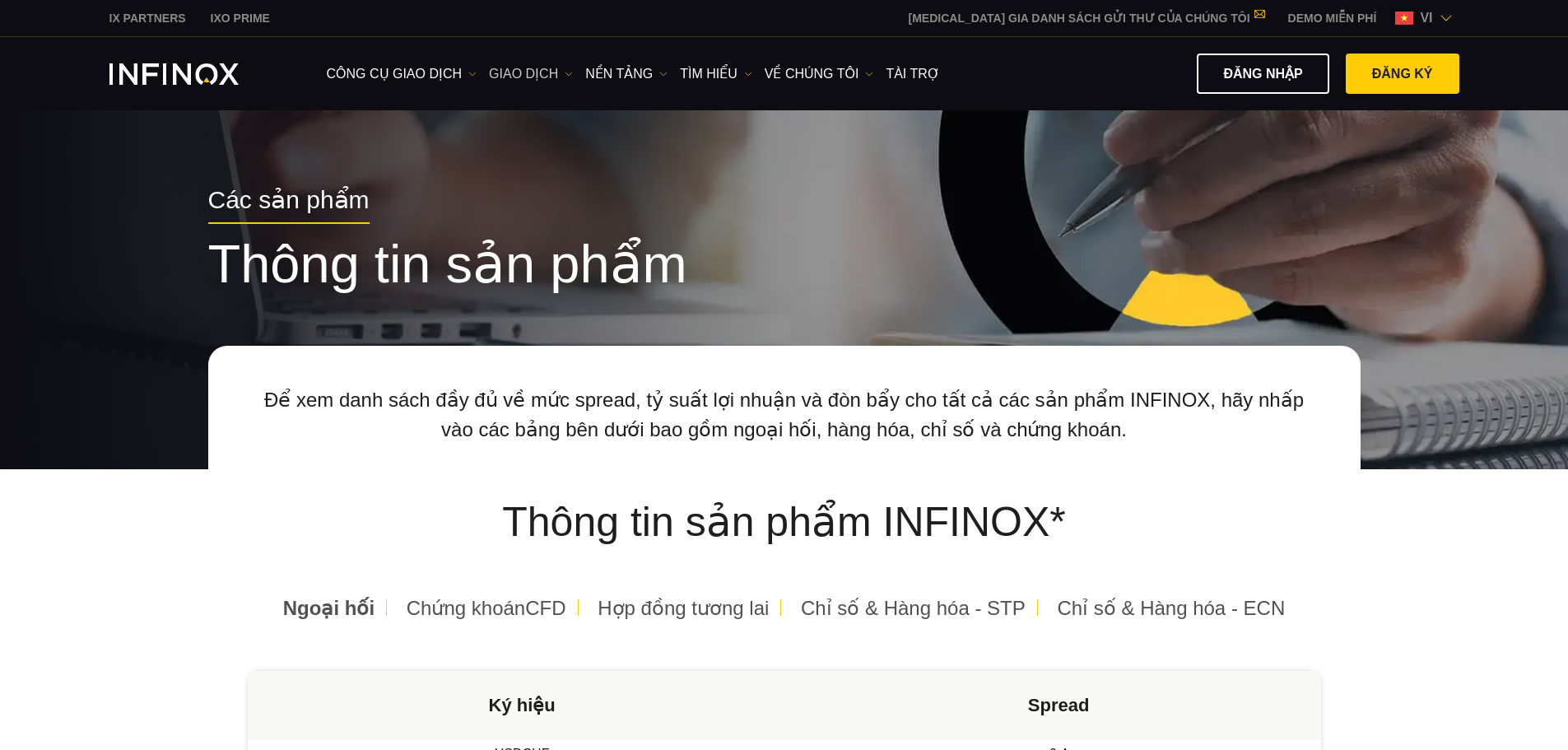
click at [518, 71] on link "GIAO DỊCH" at bounding box center [531, 73] width 84 height 20
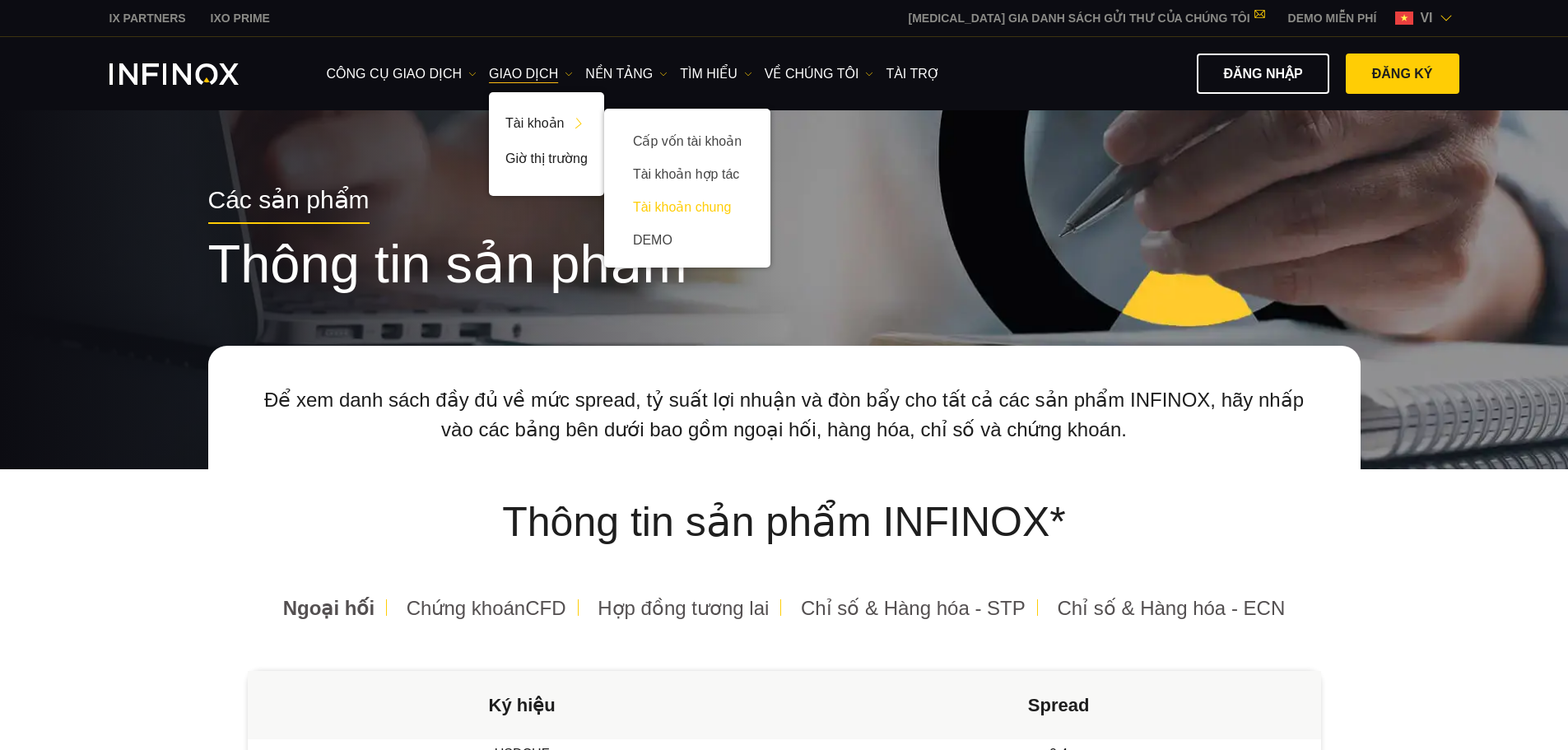
click at [688, 201] on link "Tài khoản chung" at bounding box center [688, 207] width 134 height 33
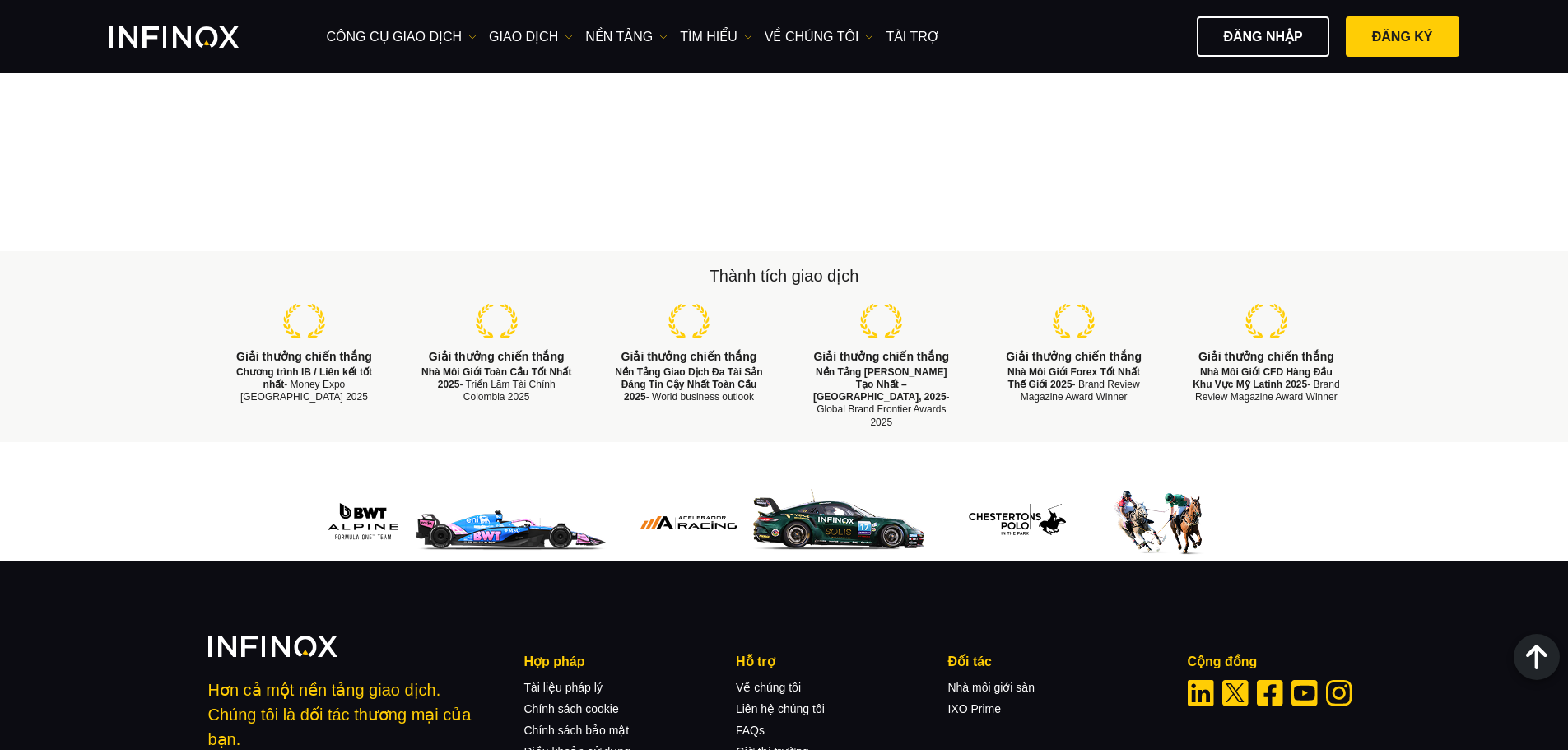
scroll to position [3272, 0]
